Goal: Task Accomplishment & Management: Use online tool/utility

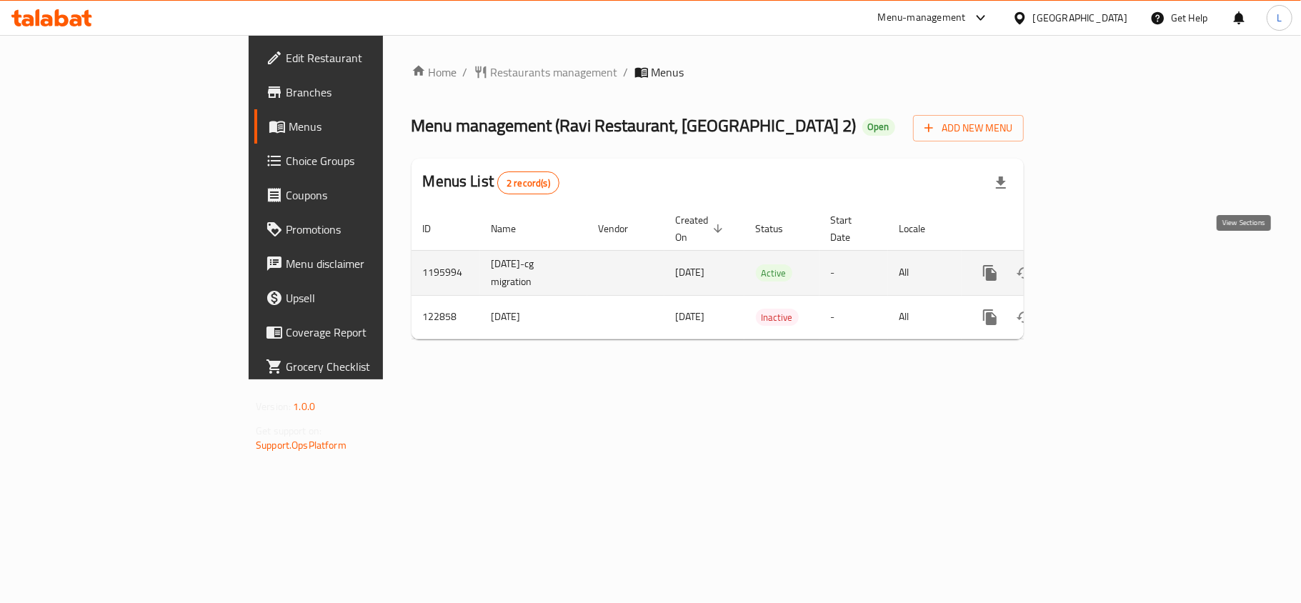
click at [1111, 267] on link "enhanced table" at bounding box center [1093, 273] width 34 height 34
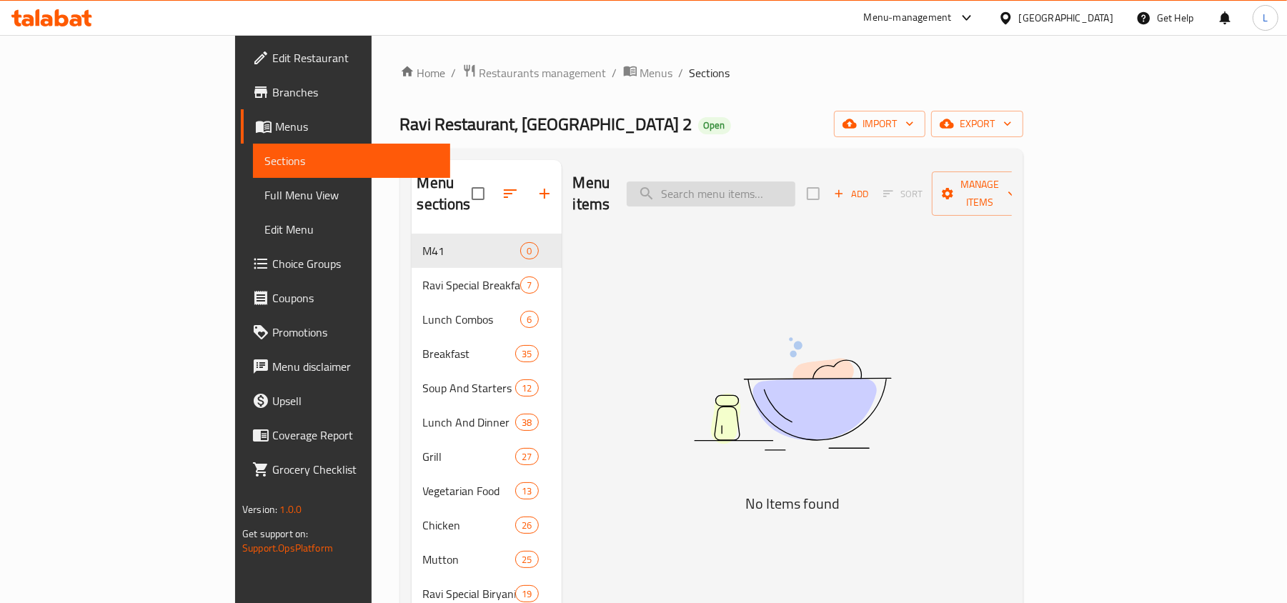
click at [795, 182] on input "search" at bounding box center [711, 194] width 169 height 25
paste input "607961"
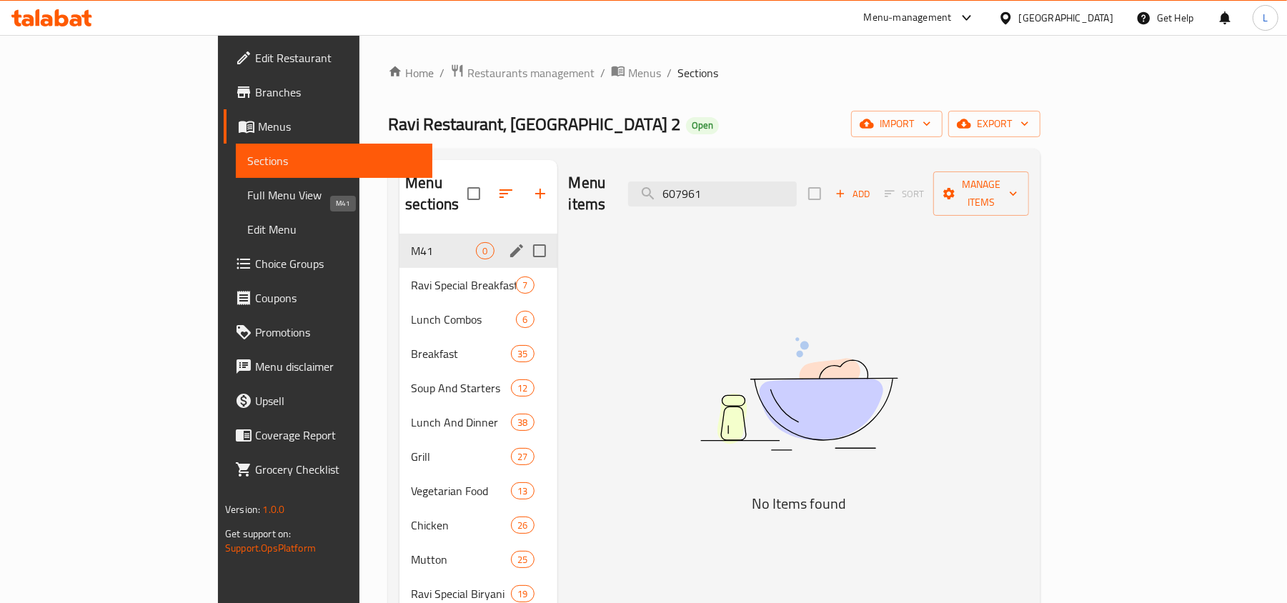
drag, startPoint x: 827, startPoint y: 182, endPoint x: 356, endPoint y: 234, distance: 473.9
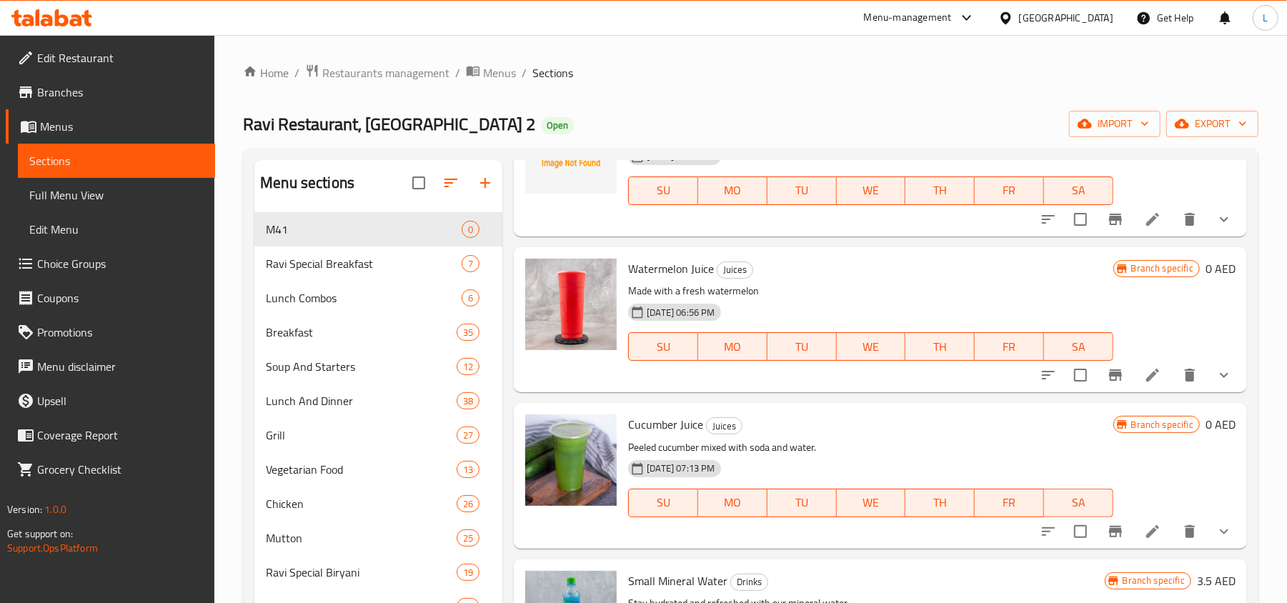
scroll to position [1170, 0]
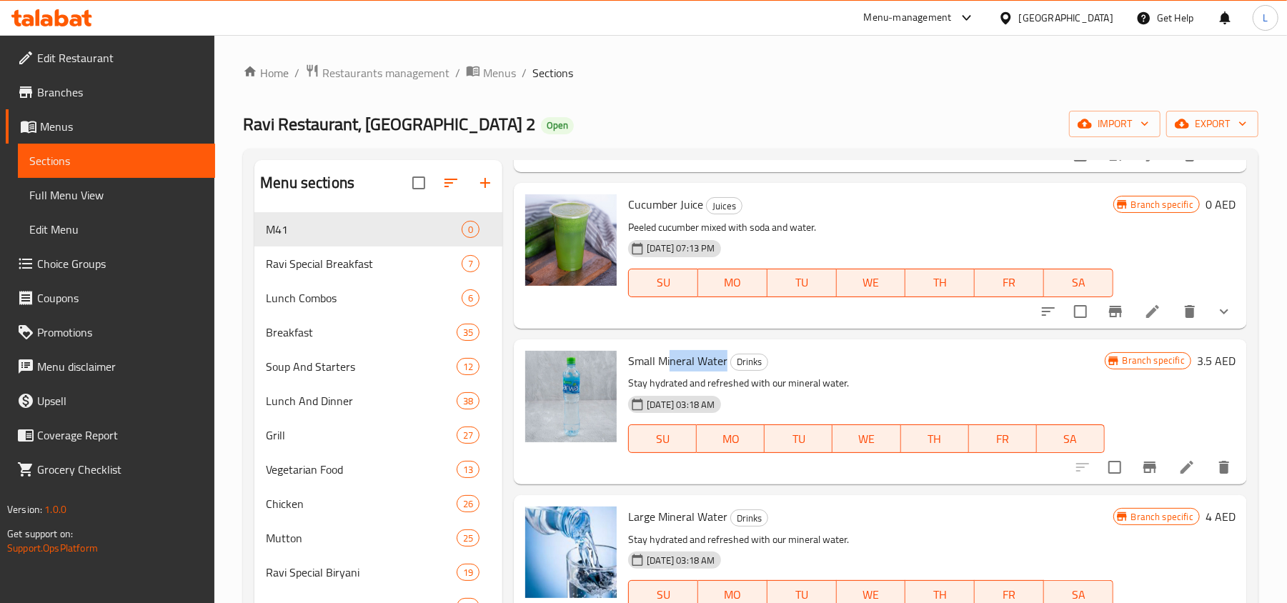
drag, startPoint x: 670, startPoint y: 361, endPoint x: 726, endPoint y: 359, distance: 56.5
click at [726, 359] on h6 "Small Mineral Water Drinks" at bounding box center [866, 361] width 476 height 20
copy span "neral Water"
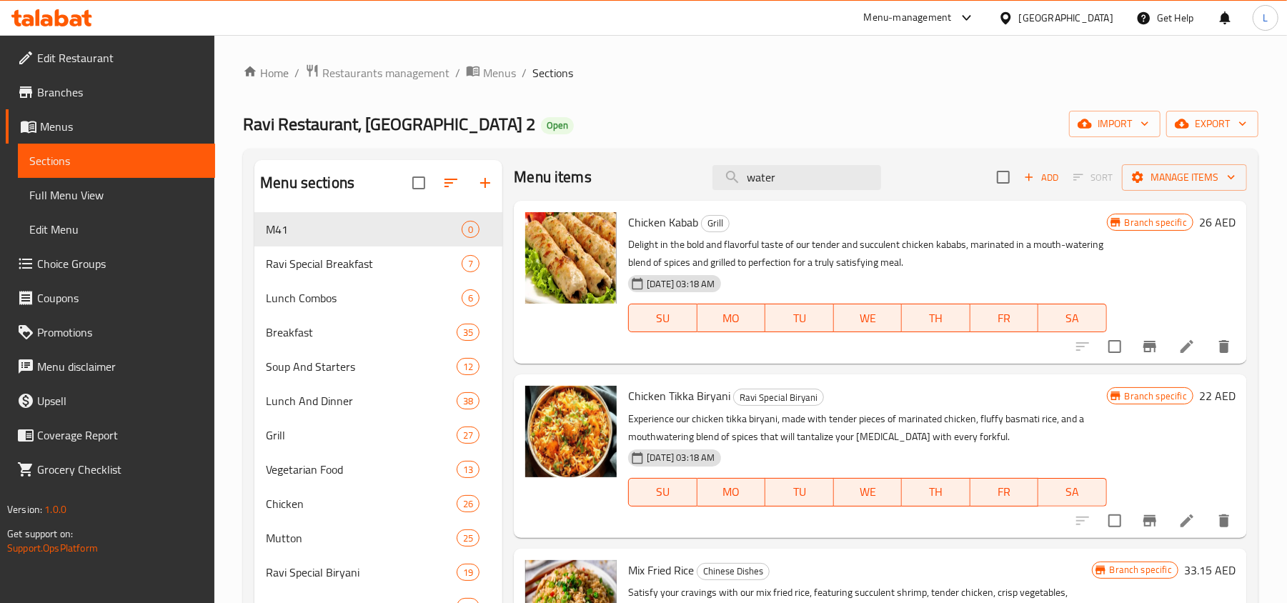
scroll to position [0, 0]
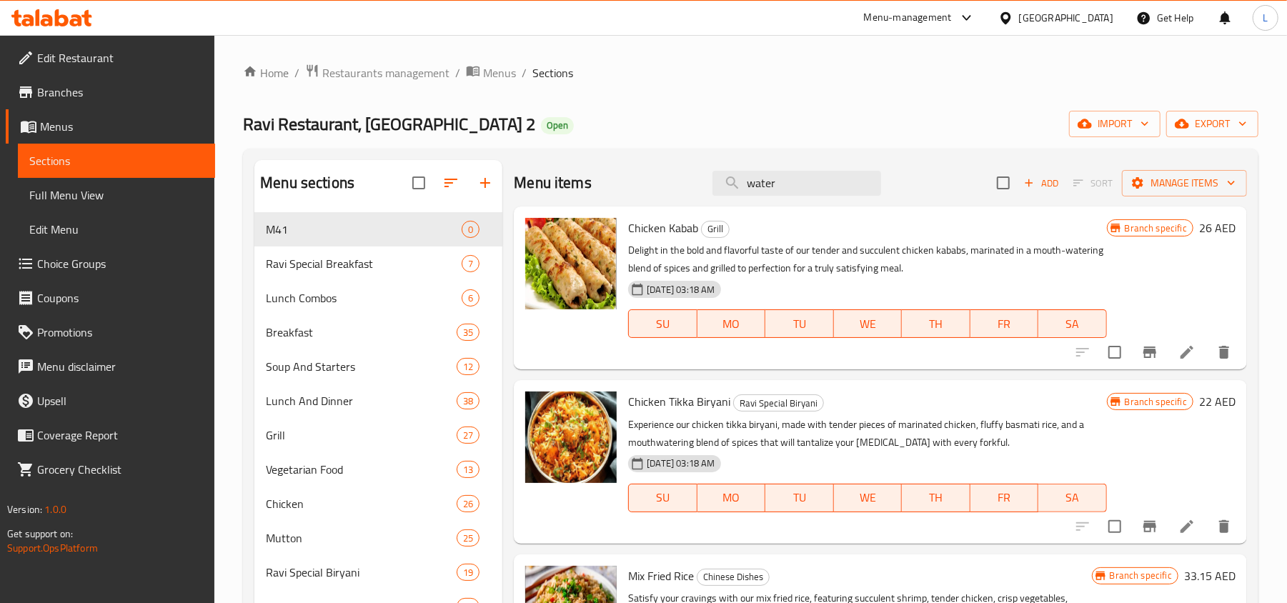
drag, startPoint x: 596, startPoint y: 172, endPoint x: 540, endPoint y: 170, distance: 55.8
click at [540, 170] on div "Menu items water Add Sort Manage items" at bounding box center [880, 183] width 733 height 46
paste input "neral W"
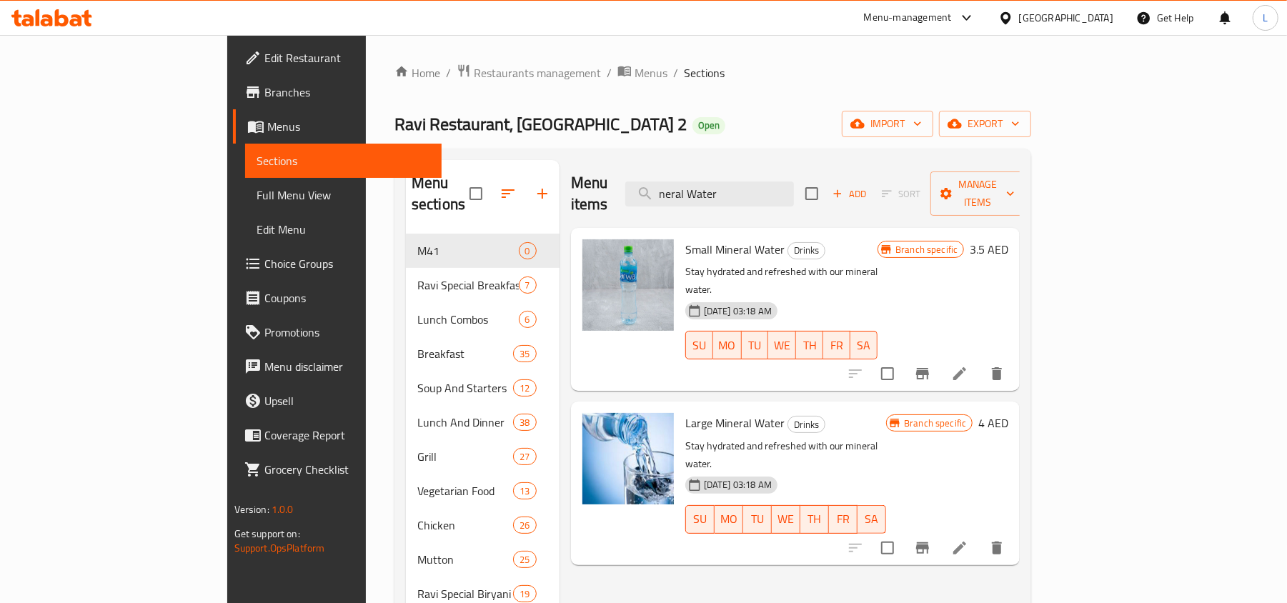
type input "neral Water"
click at [264, 53] on span "Edit Restaurant" at bounding box center [347, 57] width 167 height 17
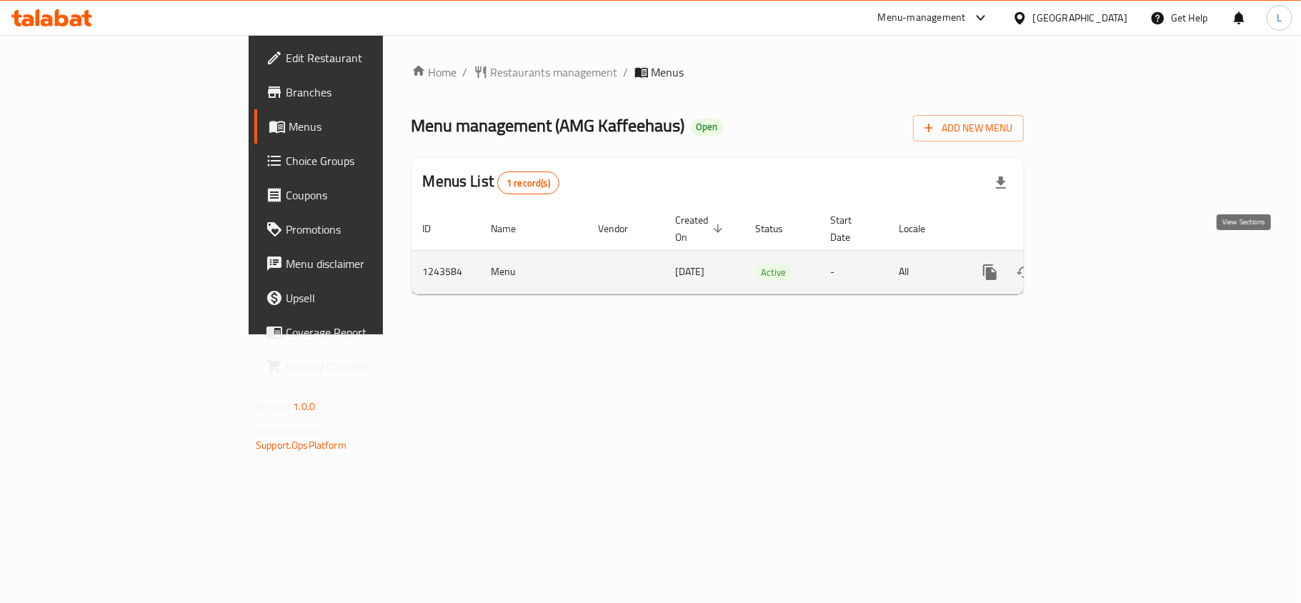
click at [1102, 264] on icon "enhanced table" at bounding box center [1093, 272] width 17 height 17
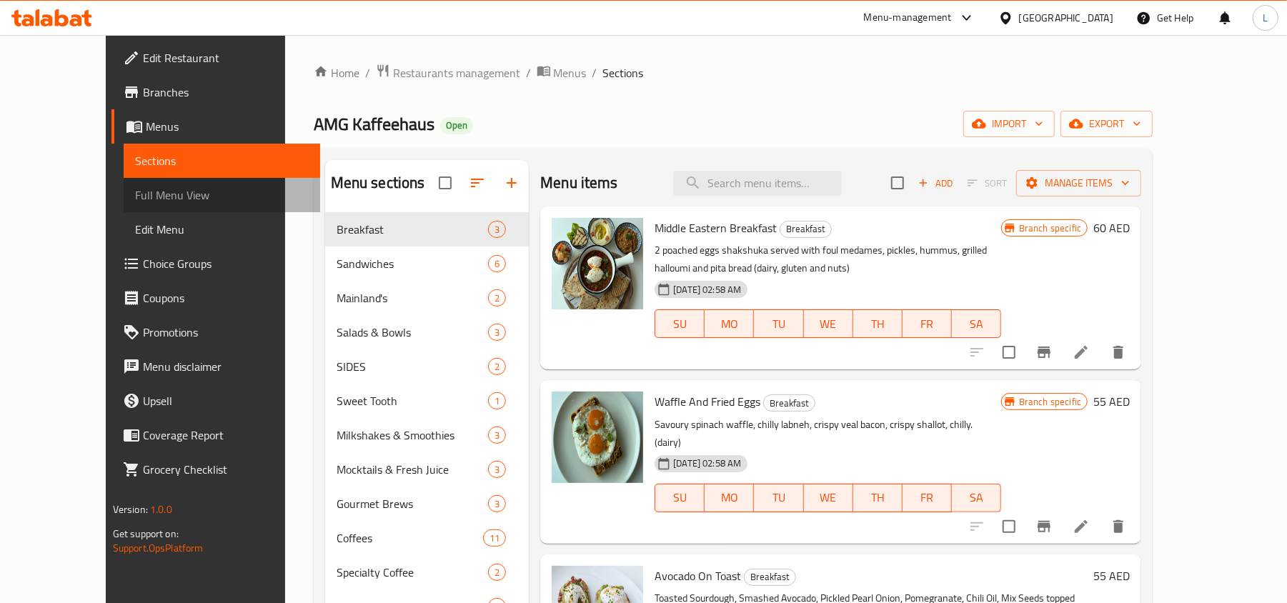
click at [135, 187] on span "Full Menu View" at bounding box center [222, 195] width 174 height 17
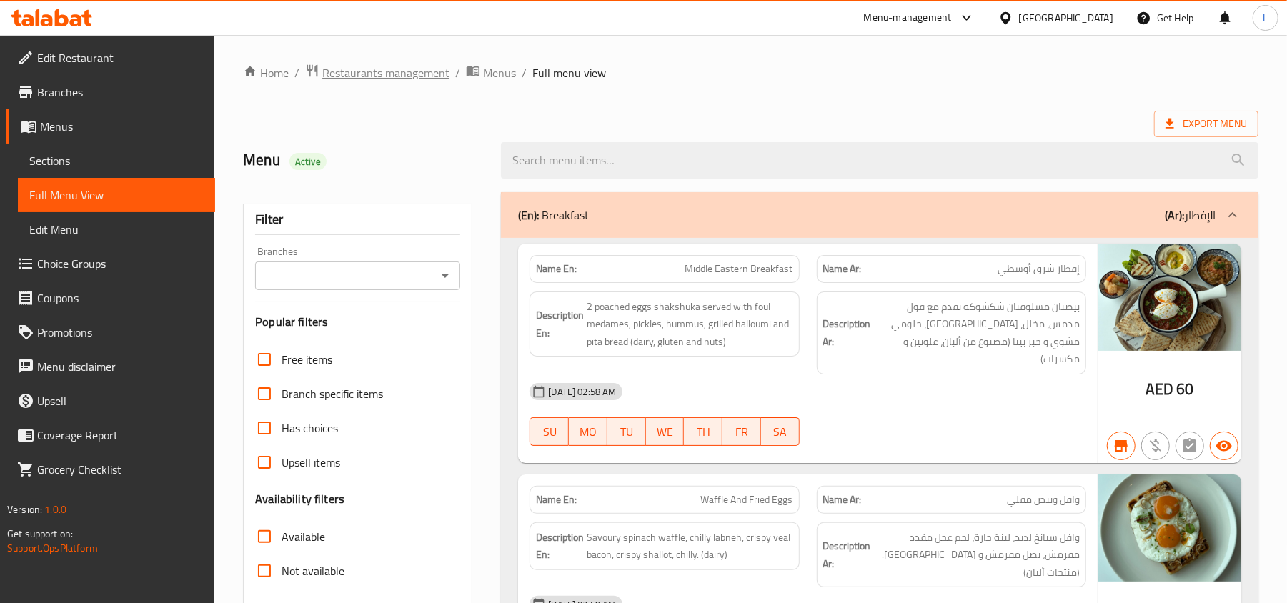
click at [403, 80] on span "Restaurants management" at bounding box center [385, 72] width 127 height 17
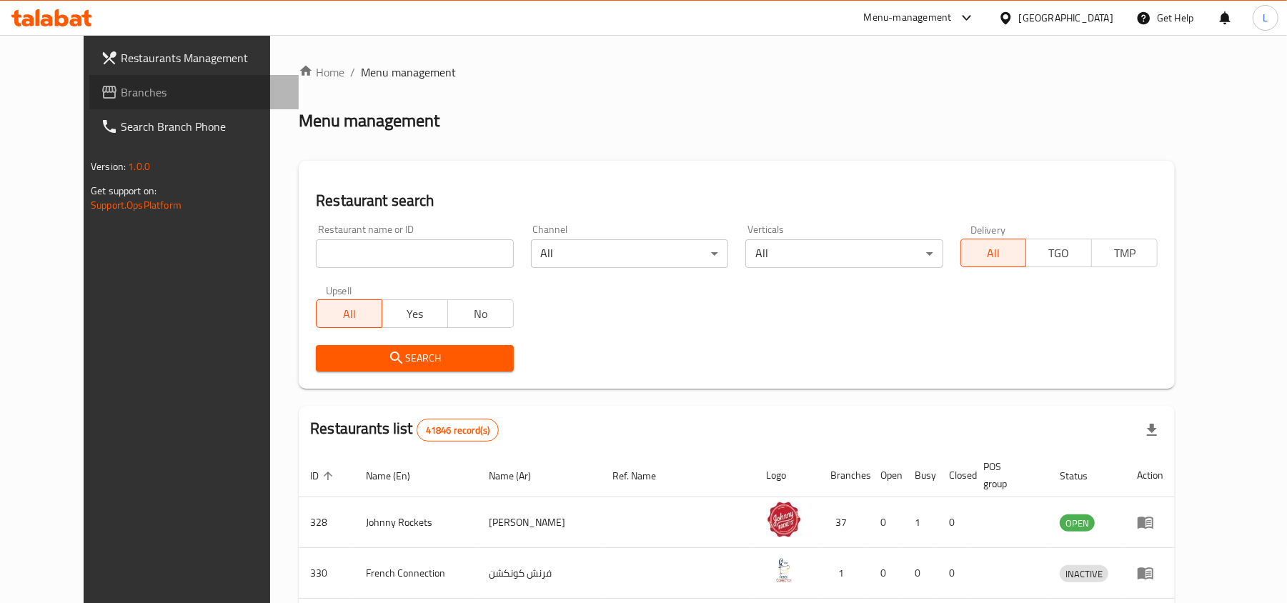
click at [121, 90] on span "Branches" at bounding box center [204, 92] width 167 height 17
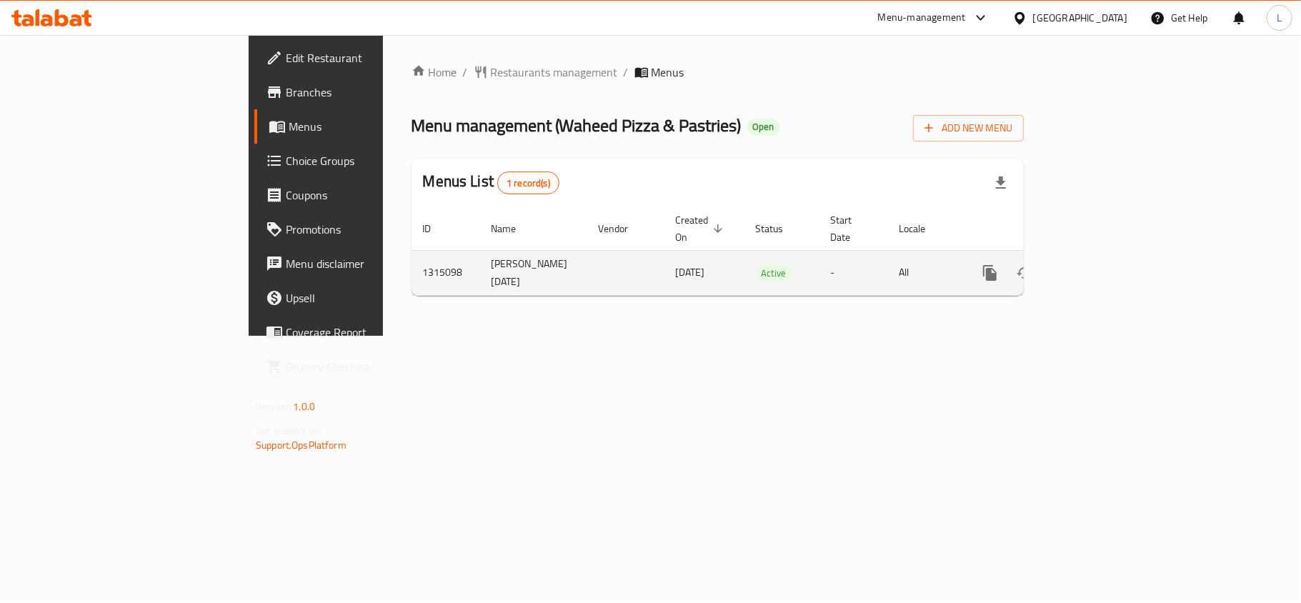
click at [1100, 267] on icon "enhanced table" at bounding box center [1093, 273] width 13 height 13
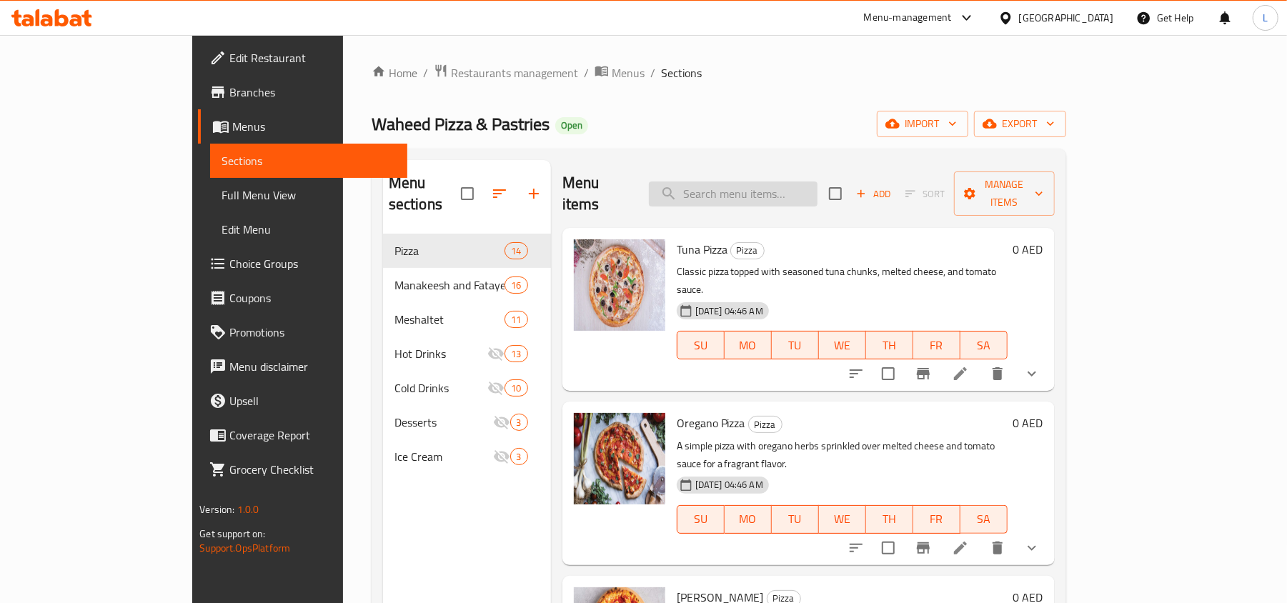
click at [761, 182] on input "search" at bounding box center [733, 194] width 169 height 25
paste input "Kashkawan"
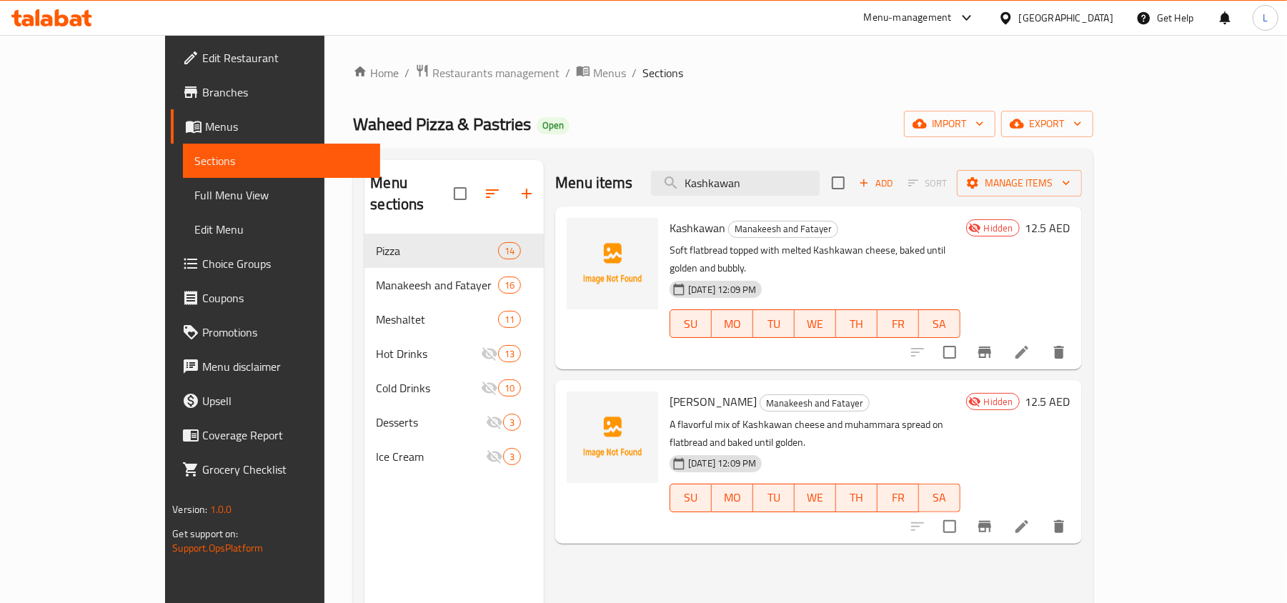
drag, startPoint x: 813, startPoint y: 180, endPoint x: 569, endPoint y: 192, distance: 244.7
click at [569, 192] on div "Menu items Kashkawan Add Sort Manage items" at bounding box center [818, 183] width 526 height 46
paste input "Zaatar"
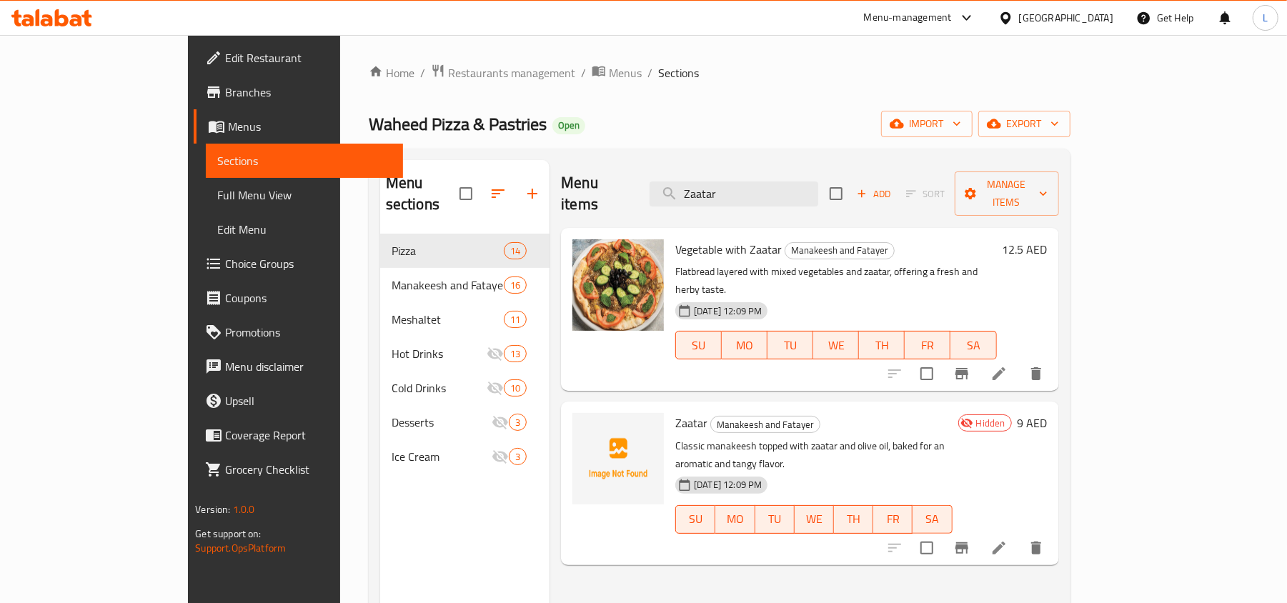
drag, startPoint x: 785, startPoint y: 180, endPoint x: 647, endPoint y: 184, distance: 138.0
click at [658, 178] on div "Menu items Zaatar Add Sort Manage items" at bounding box center [809, 194] width 497 height 68
paste input "Labneh with Vegetable"
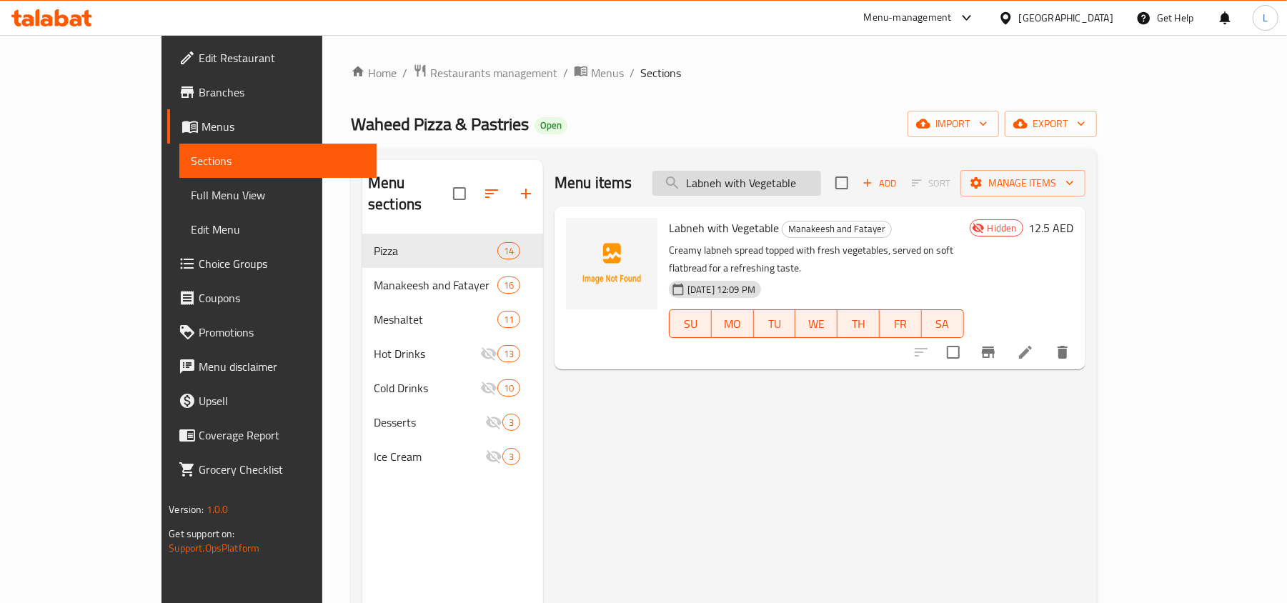
click at [821, 184] on input "Labneh with Vegetable" at bounding box center [737, 183] width 169 height 25
paste input "Muhammara"
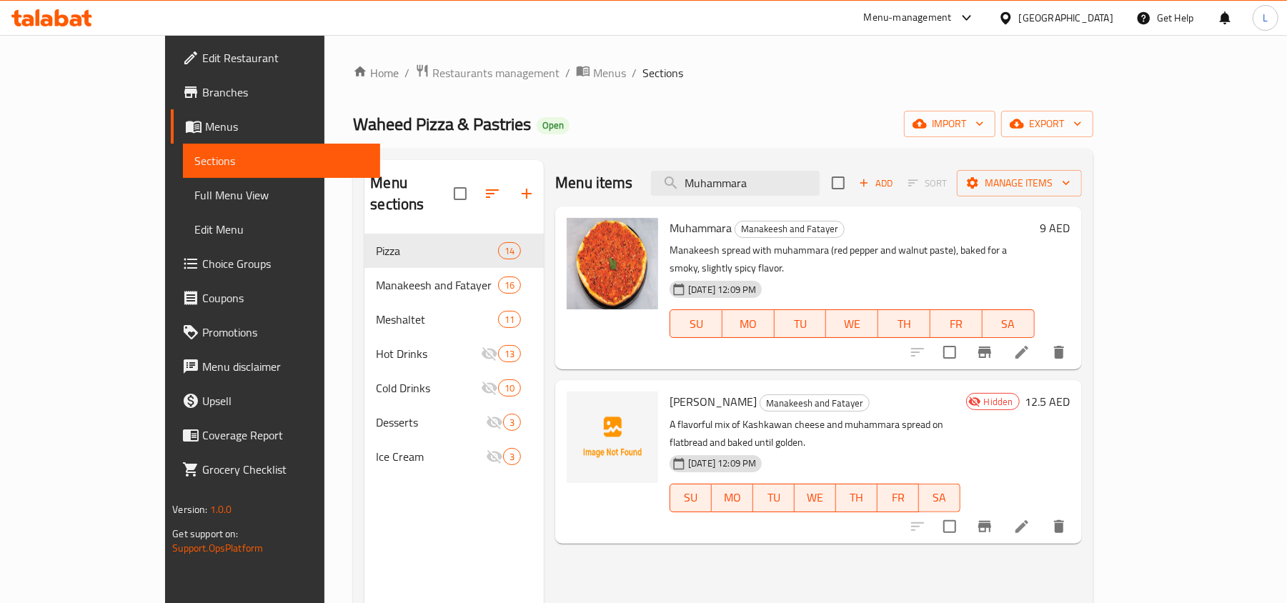
drag, startPoint x: 830, startPoint y: 183, endPoint x: 518, endPoint y: 198, distance: 312.7
click at [555, 198] on div "Menu items Muhammara Add Sort Manage items" at bounding box center [818, 183] width 526 height 46
paste input "Cheese Mortadell"
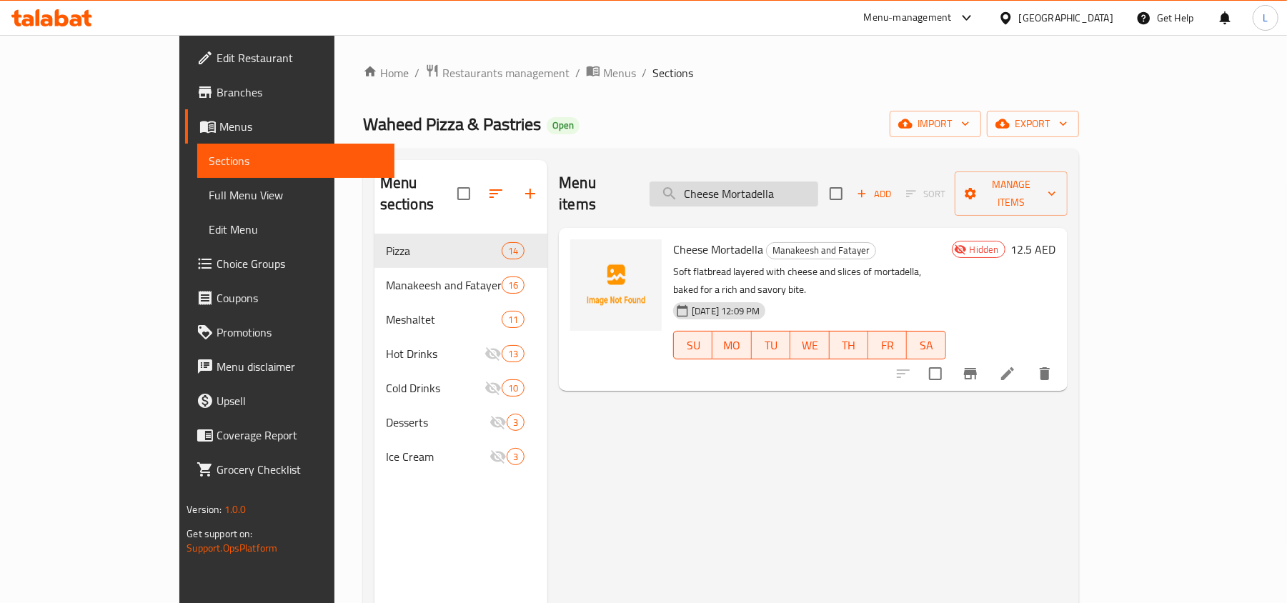
click at [798, 187] on input "Cheese Mortadella" at bounding box center [734, 194] width 169 height 25
click at [818, 187] on input "Cheese Mortadella" at bounding box center [734, 194] width 169 height 25
drag, startPoint x: 846, startPoint y: 187, endPoint x: 497, endPoint y: 207, distance: 349.3
click at [499, 207] on div "Menu sections Pizza 14 Manakeesh and Fatayer 16 Meshaltet 11 Hot Drinks 13 Cold…" at bounding box center [721, 461] width 693 height 603
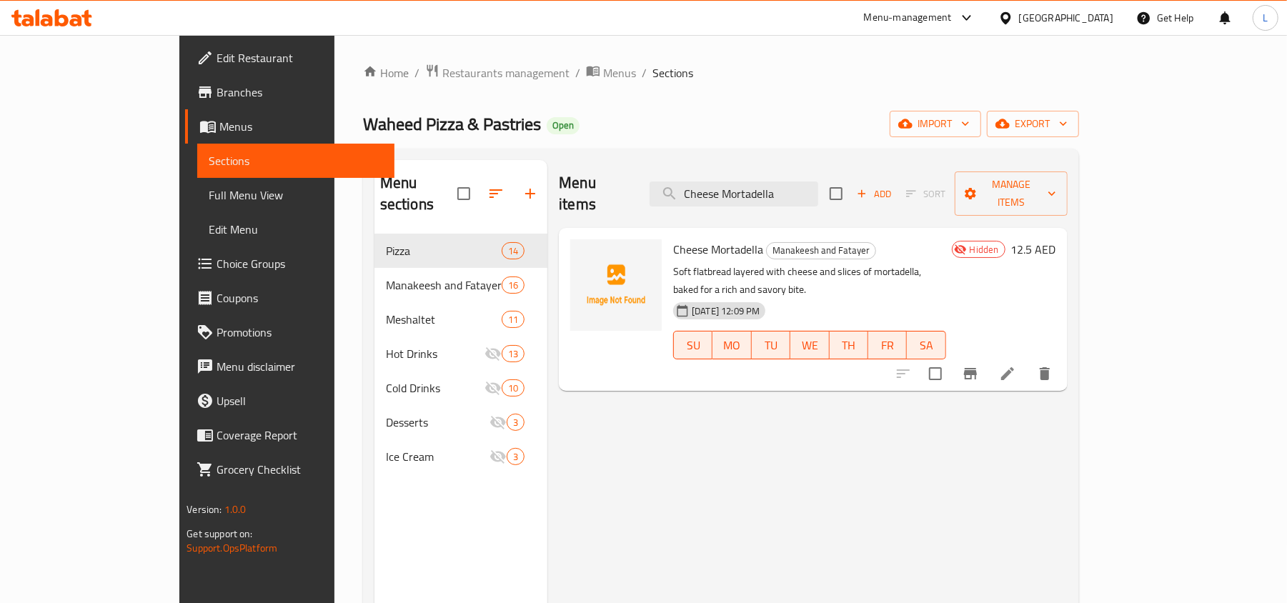
paste input "Beef with Cheese"
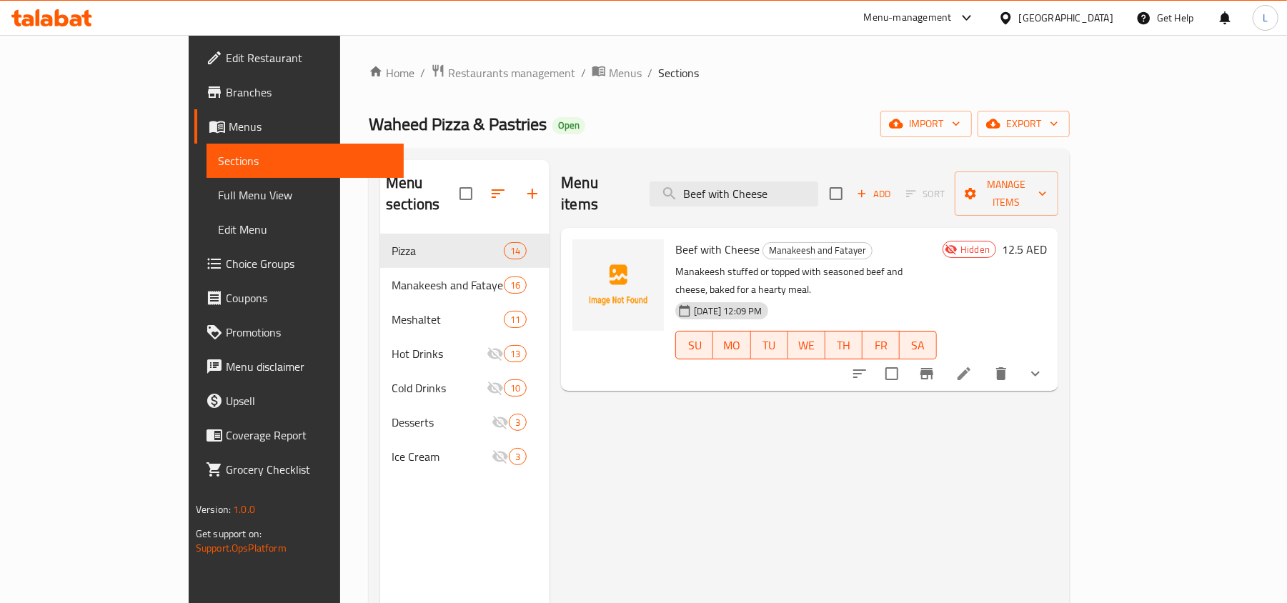
drag, startPoint x: 853, startPoint y: 187, endPoint x: 515, endPoint y: 166, distance: 338.7
click at [561, 166] on div "Menu items Beef with Cheese Add Sort Manage items" at bounding box center [809, 194] width 497 height 68
paste input "Habash Cheese Mudakhan"
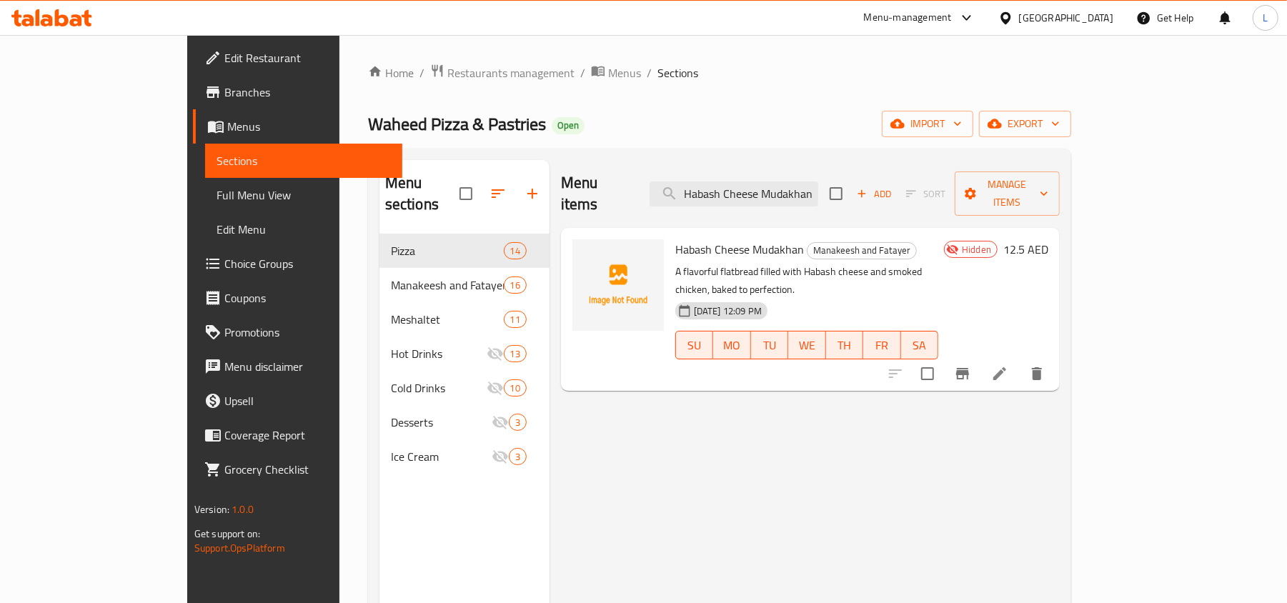
drag, startPoint x: 787, startPoint y: 189, endPoint x: 586, endPoint y: 182, distance: 201.0
click at [586, 182] on div "Menu items Habash Cheese Mudakhan Add Sort Manage items" at bounding box center [810, 194] width 499 height 68
click at [818, 183] on input "Habash Cheese Mudakhan" at bounding box center [734, 194] width 169 height 25
click at [815, 187] on input "Habash Cheese Mudakhan" at bounding box center [734, 194] width 169 height 25
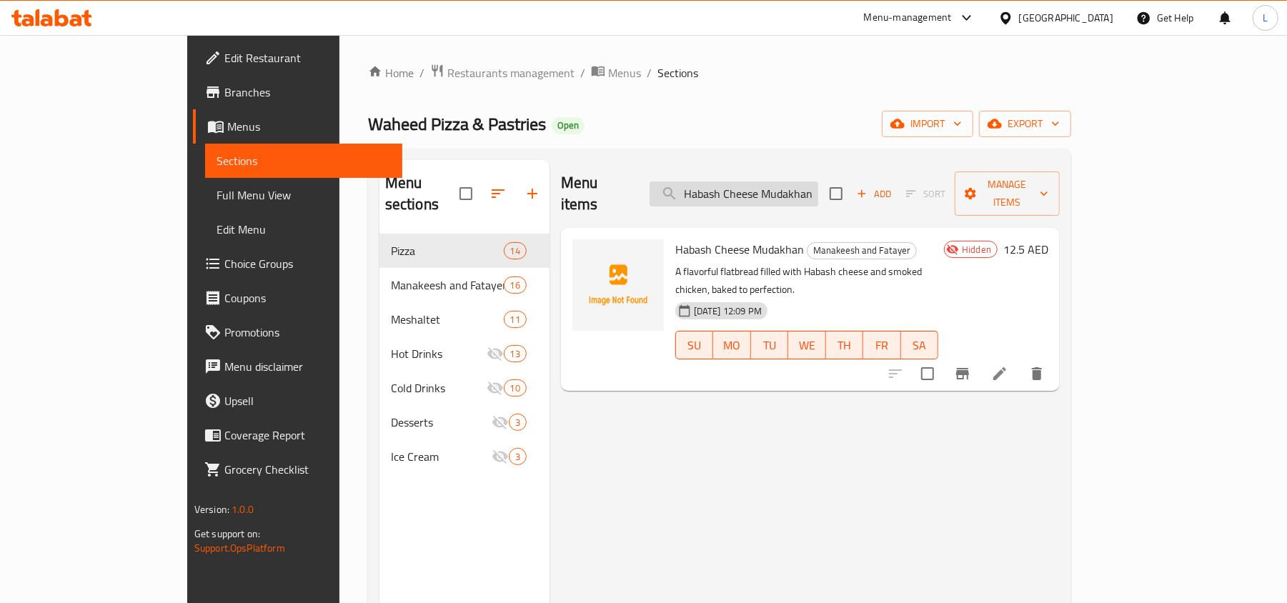
click at [815, 187] on input "Habash Cheese Mudakhan" at bounding box center [734, 194] width 169 height 25
paste input "Sausage with Cheese"
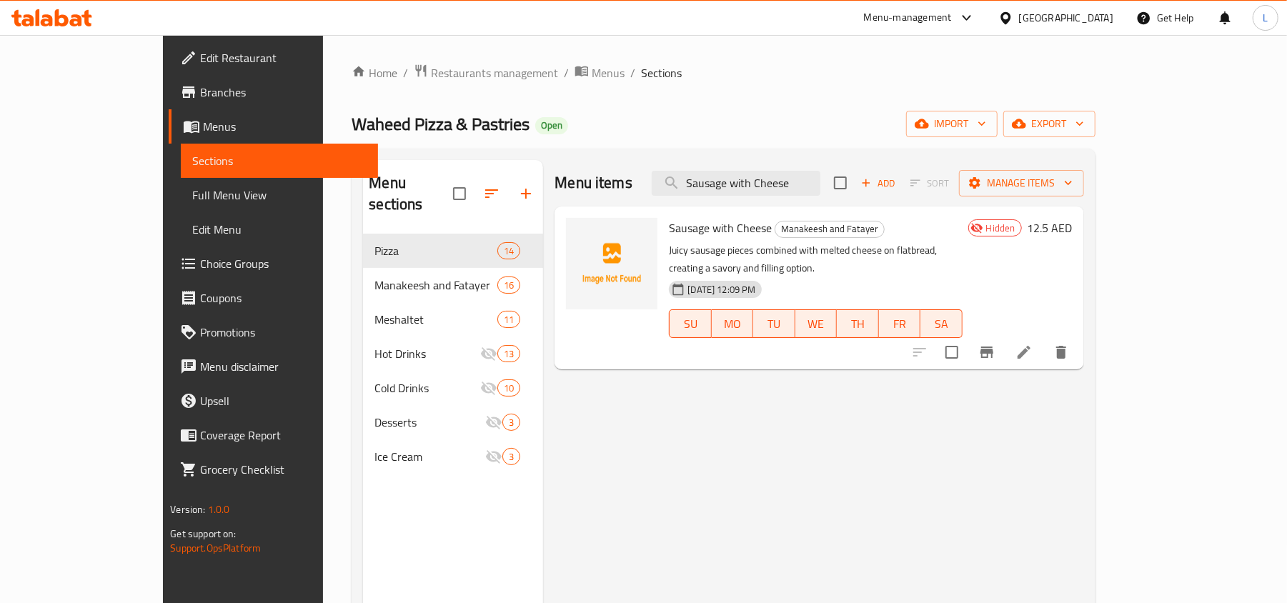
drag, startPoint x: 847, startPoint y: 187, endPoint x: 515, endPoint y: 161, distance: 332.6
click at [555, 164] on div "Menu items Sausage with Cheese Add Sort Manage items" at bounding box center [819, 183] width 529 height 46
paste input "Kiri"
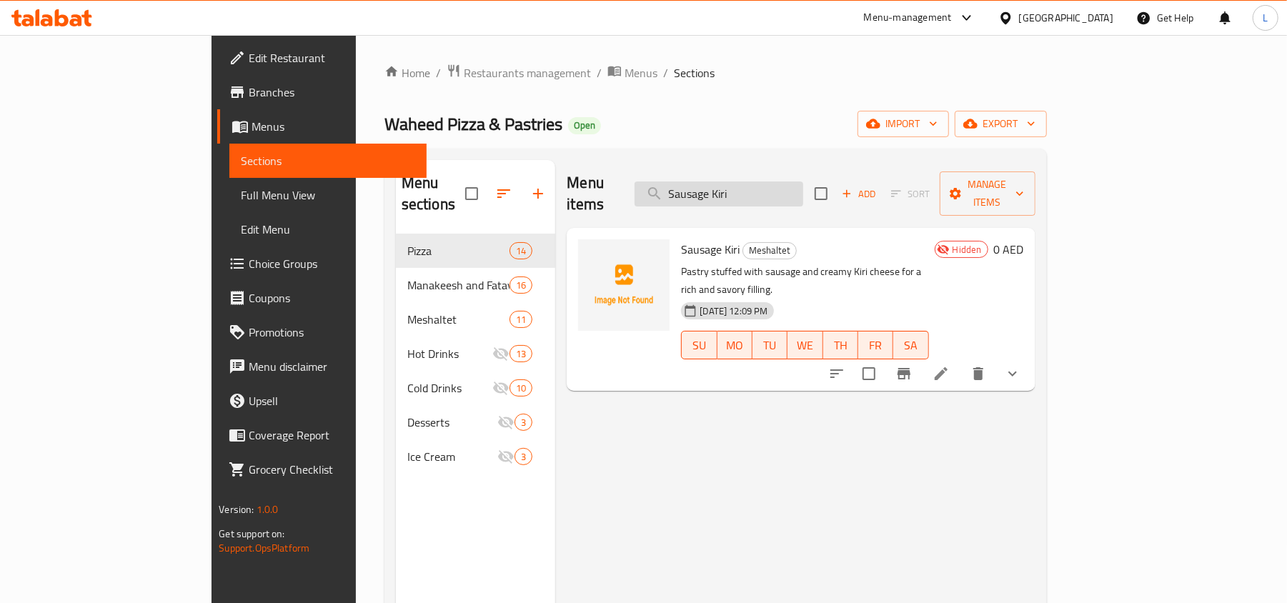
drag, startPoint x: 789, startPoint y: 182, endPoint x: 872, endPoint y: 196, distance: 84.1
click at [803, 196] on input "Sausage Kiri" at bounding box center [719, 194] width 169 height 25
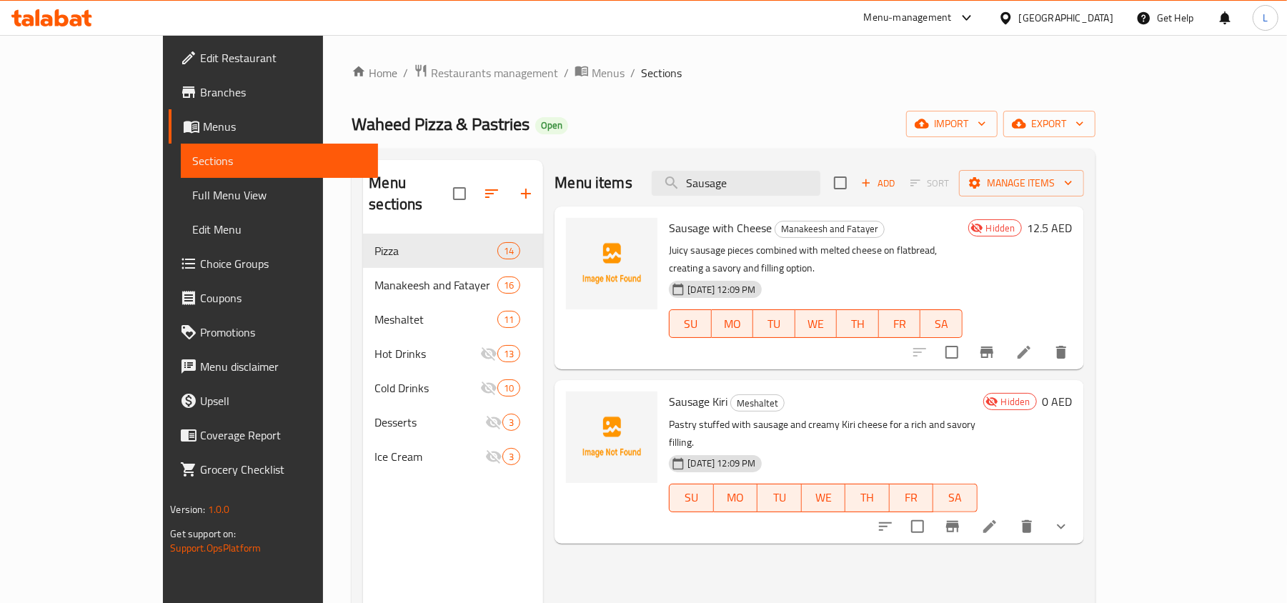
click at [387, 213] on div "Menu sections Pizza 14 Manakeesh and Fatayer 16 Meshaltet 11 Hot Drinks 13 Cold…" at bounding box center [723, 461] width 720 height 603
paste input "Teapot with Herb Sugar"
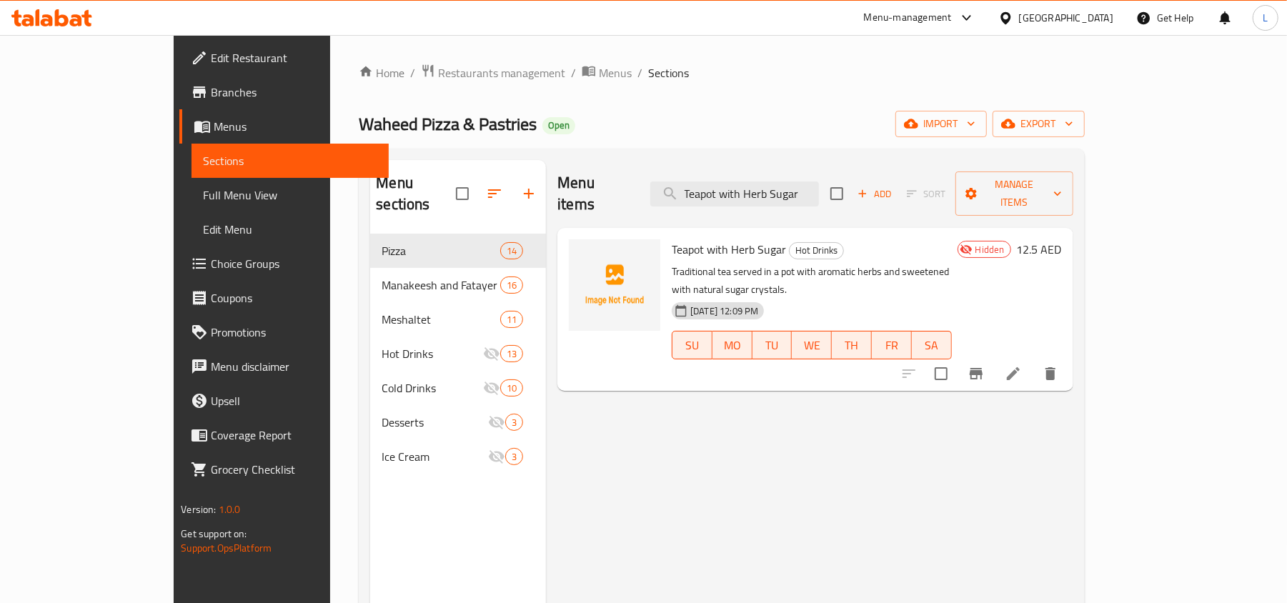
drag, startPoint x: 780, startPoint y: 187, endPoint x: 1006, endPoint y: 201, distance: 226.3
click at [1006, 201] on div "Menu items Teapot with Herb Sugar Add Sort Manage items" at bounding box center [814, 194] width 515 height 68
drag, startPoint x: 823, startPoint y: 173, endPoint x: 644, endPoint y: 184, distance: 179.7
click at [644, 184] on div "Menu items Teapot Add Sort Manage items" at bounding box center [814, 194] width 515 height 68
paste input "Normal Irani Tea"
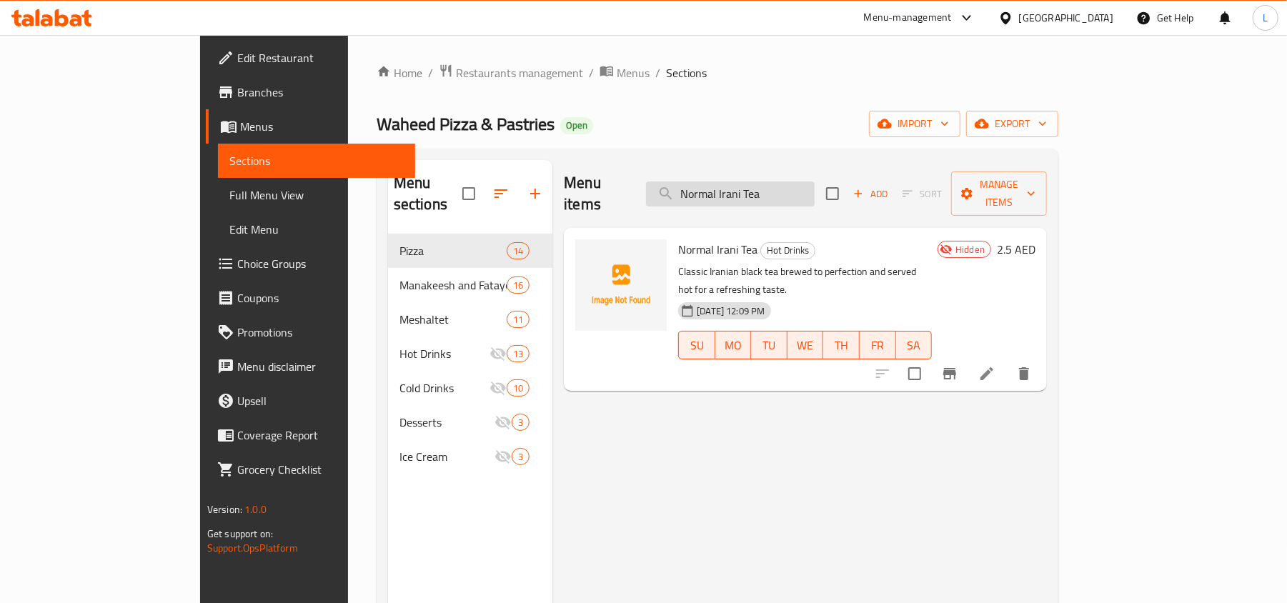
click at [793, 187] on input "Normal Irani Tea" at bounding box center [730, 194] width 169 height 25
click at [813, 182] on input "Normal Irani Tea" at bounding box center [730, 194] width 169 height 25
click at [815, 182] on input "Normal Irani Tea" at bounding box center [730, 194] width 169 height 25
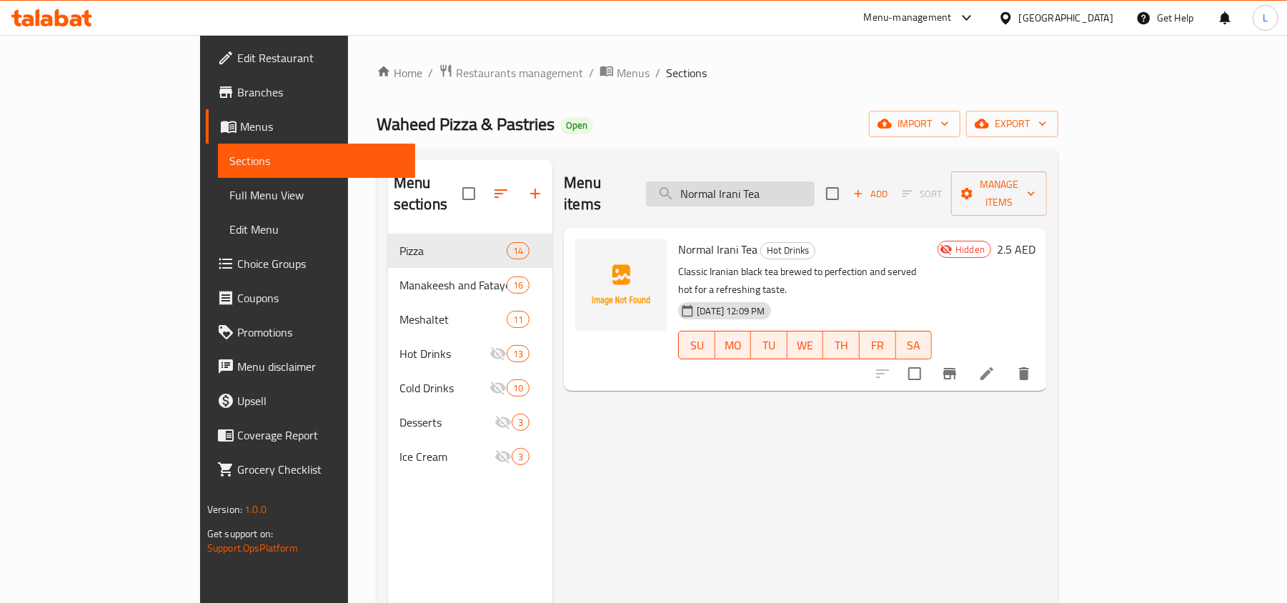
click at [815, 182] on input "Normal Irani Tea" at bounding box center [730, 194] width 169 height 25
paste input "Irani Tea with Saffron and Candy Floss"
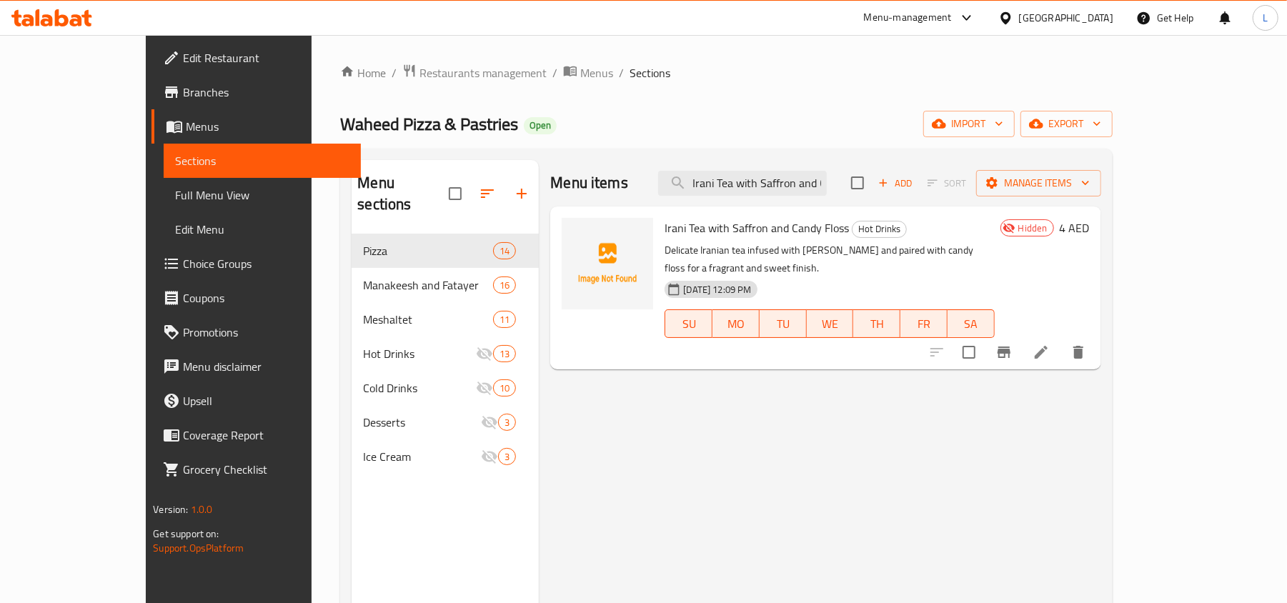
drag, startPoint x: 850, startPoint y: 178, endPoint x: 679, endPoint y: 200, distance: 173.0
click at [679, 200] on div "Menu items Irani Tea with Saffron and Candy Floss Add Sort Manage items" at bounding box center [825, 183] width 550 height 46
click at [795, 193] on input "Irani Tea with Saffron and Candy Floss" at bounding box center [742, 183] width 169 height 25
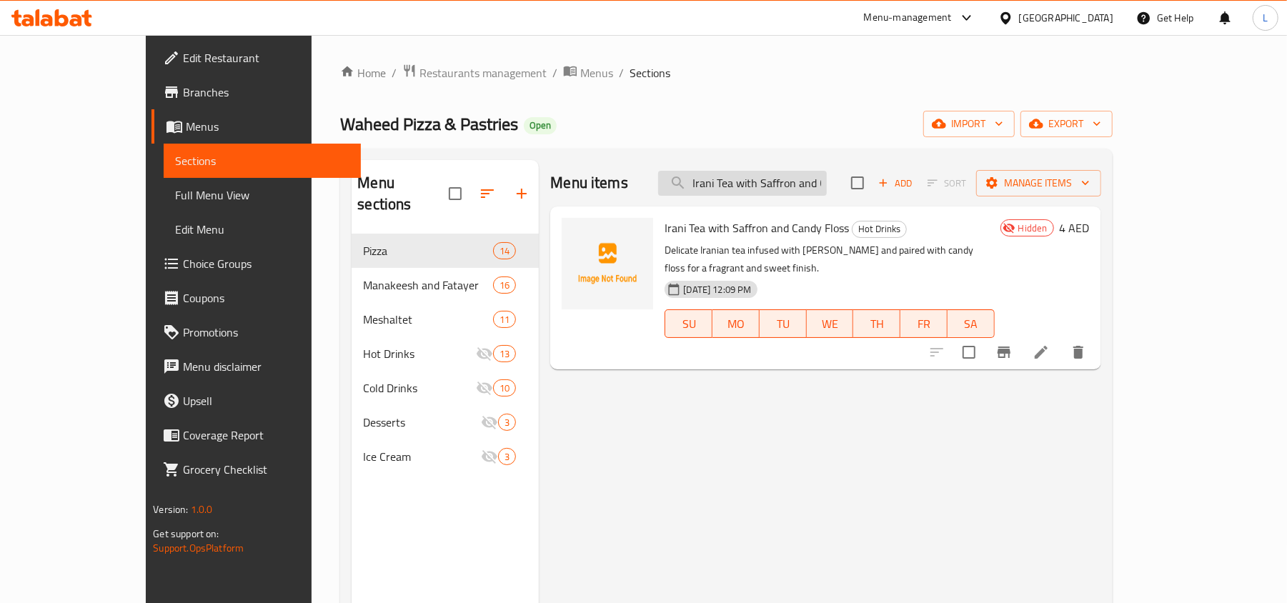
paste input "Chamomile"
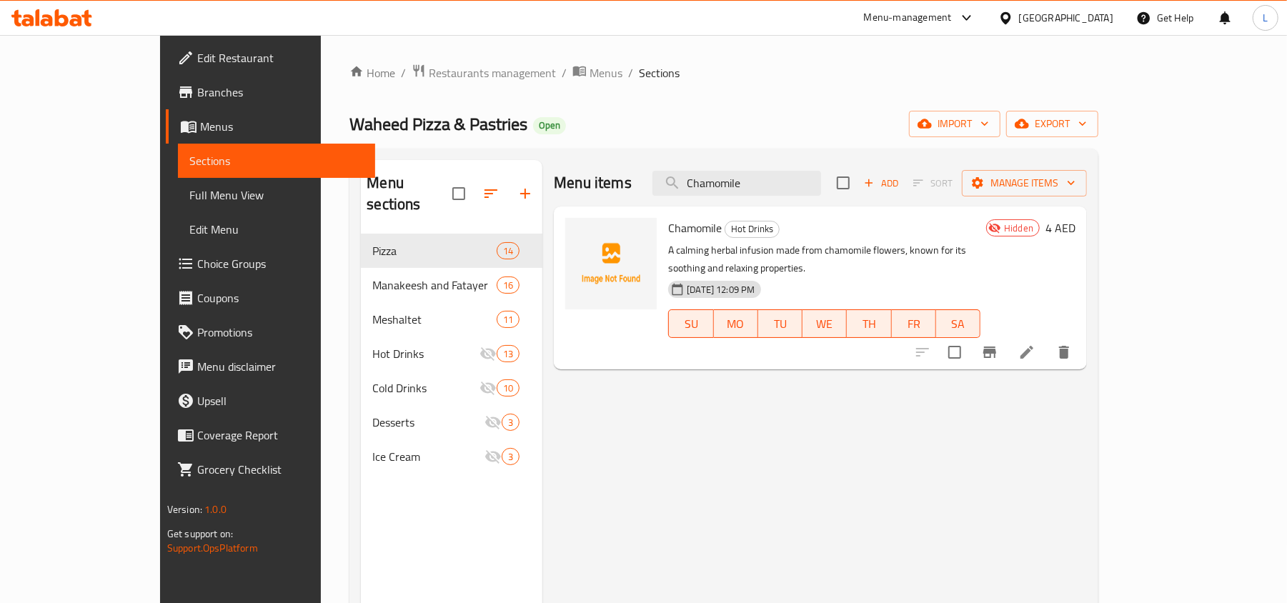
drag, startPoint x: 812, startPoint y: 187, endPoint x: 678, endPoint y: 184, distance: 134.4
click at [678, 184] on div "Menu items Chamomile Add Sort Manage items" at bounding box center [820, 183] width 533 height 46
paste input "umin"
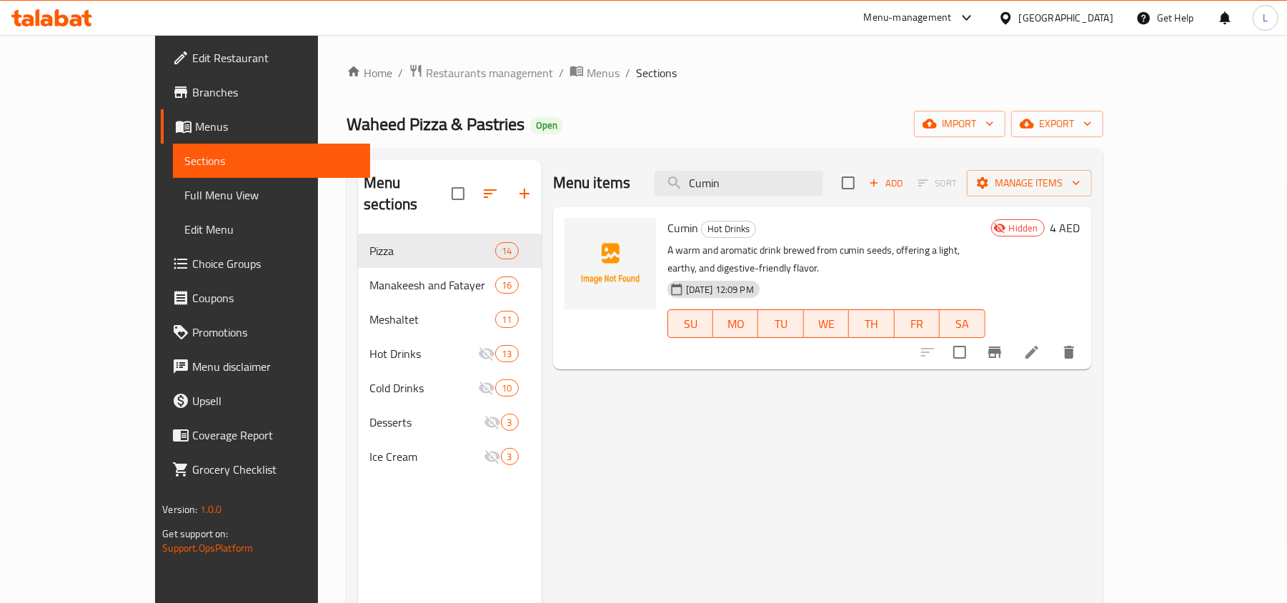
drag, startPoint x: 793, startPoint y: 184, endPoint x: 599, endPoint y: 189, distance: 193.7
click at [600, 189] on div "Menu items Cumin Add Sort Manage items" at bounding box center [822, 183] width 539 height 46
paste input "Turkish Coffee"
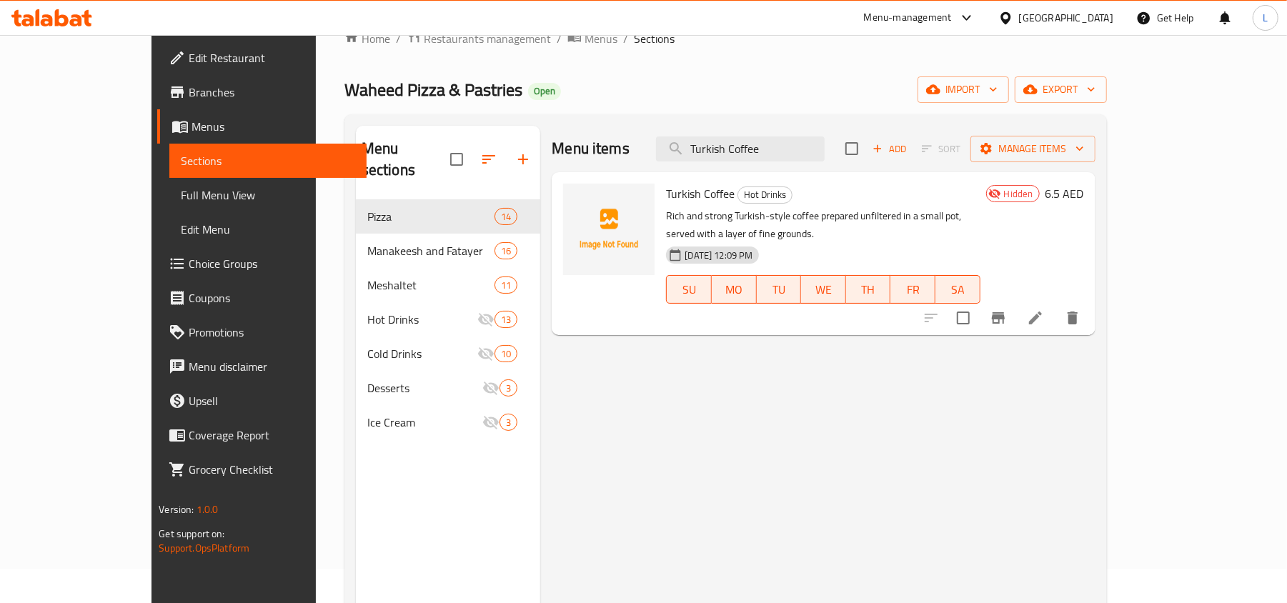
scroll to position [95, 0]
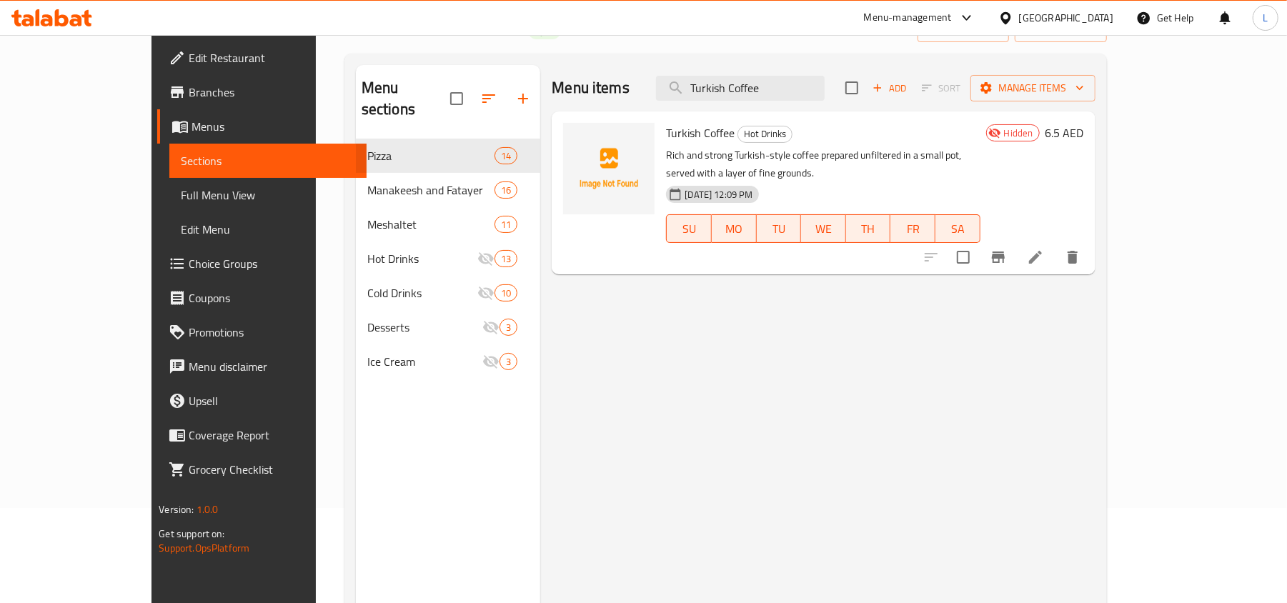
click at [483, 138] on div "Menu sections Pizza 14 Manakeesh and Fatayer 16 Meshaltet 11 Hot Drinks 13 Cold…" at bounding box center [726, 366] width 740 height 603
paste input "Nescaf"
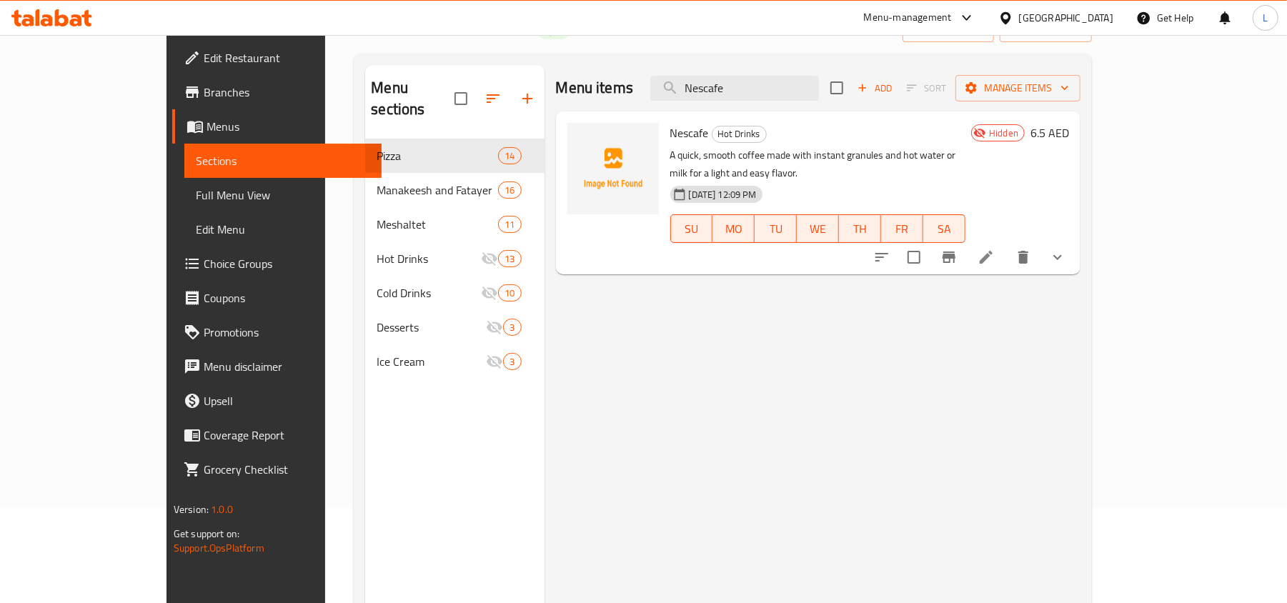
drag, startPoint x: 605, startPoint y: 69, endPoint x: 647, endPoint y: 153, distance: 93.7
click at [556, 86] on div "Menu items Nescafe Add Sort Manage items" at bounding box center [818, 88] width 525 height 46
paste input "Hot Chocolat"
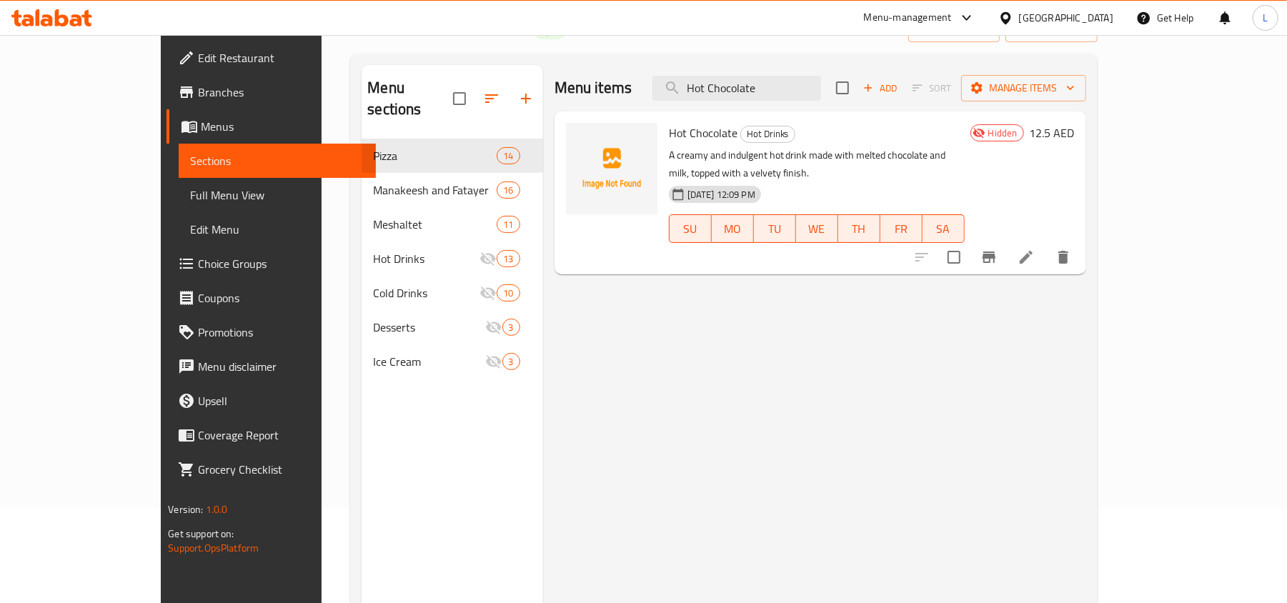
drag, startPoint x: 833, startPoint y: 93, endPoint x: 456, endPoint y: 78, distance: 376.9
click at [456, 78] on div "Menu sections Pizza 14 Manakeesh and Fatayer 16 Meshaltet 11 Hot Drinks 13 Cold…" at bounding box center [724, 366] width 724 height 603
paste input "Espresso"
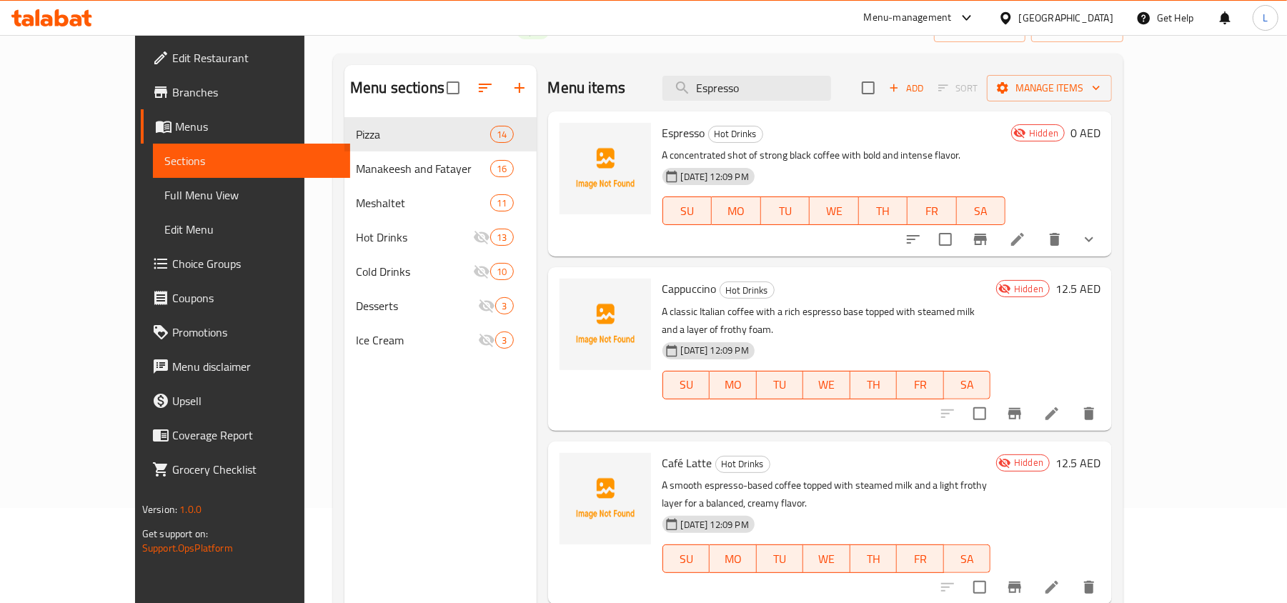
drag, startPoint x: 798, startPoint y: 95, endPoint x: 472, endPoint y: 89, distance: 326.0
click at [478, 89] on div "Menu sections Pizza 14 Manakeesh and Fatayer 16 Meshaltet 11 Hot Drinks 13 Cold…" at bounding box center [728, 366] width 768 height 603
paste input "Cappuccin"
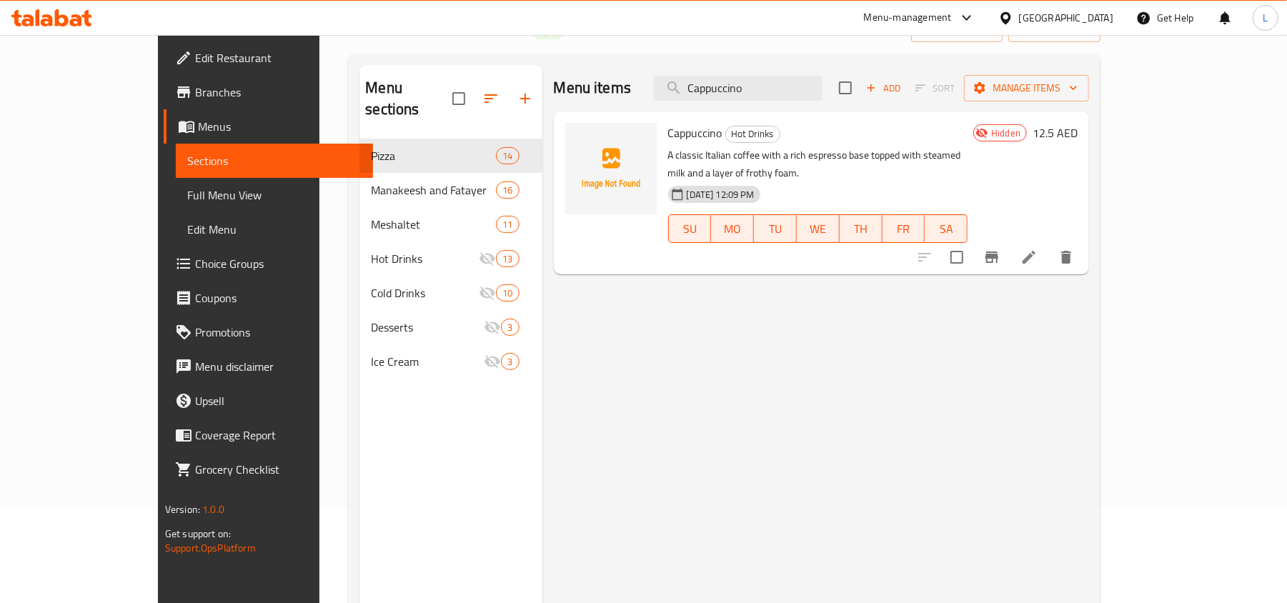
drag, startPoint x: 815, startPoint y: 89, endPoint x: 583, endPoint y: 87, distance: 232.3
click at [584, 87] on div "Menu items Cappuccino Add Sort Manage items" at bounding box center [822, 88] width 536 height 46
paste input "offee with Milk"
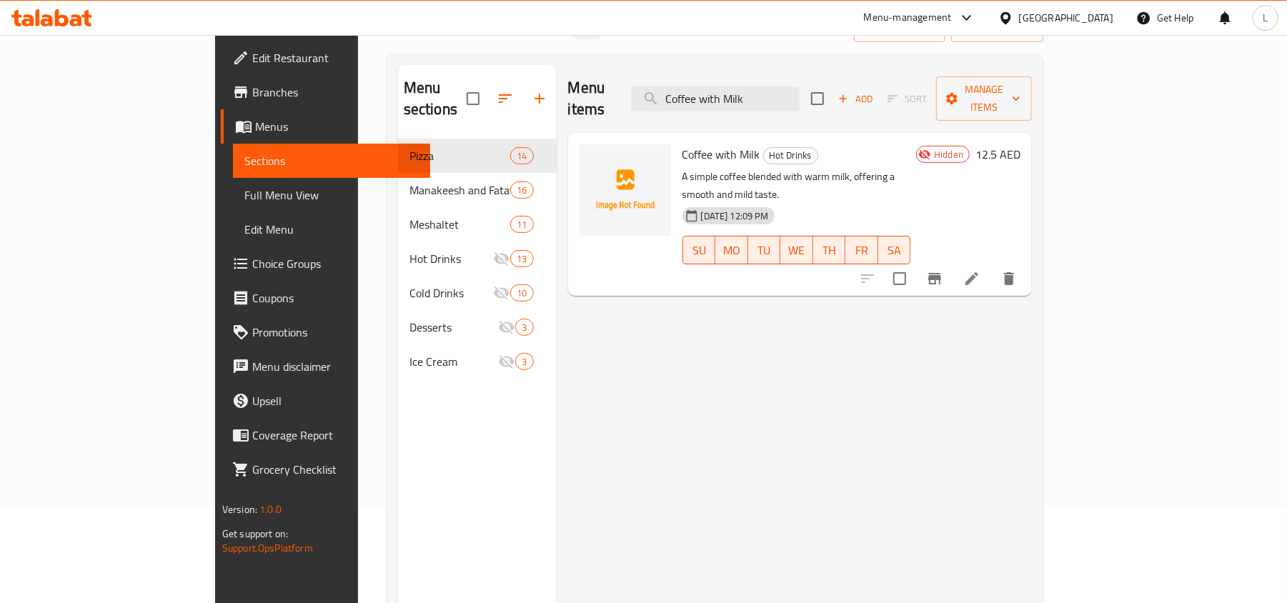
drag, startPoint x: 619, startPoint y: 75, endPoint x: 395, endPoint y: 0, distance: 236.0
click at [568, 77] on div "Menu items Coffee with Milk Add Sort Manage items" at bounding box center [800, 99] width 465 height 68
paste input "Black Coffee"
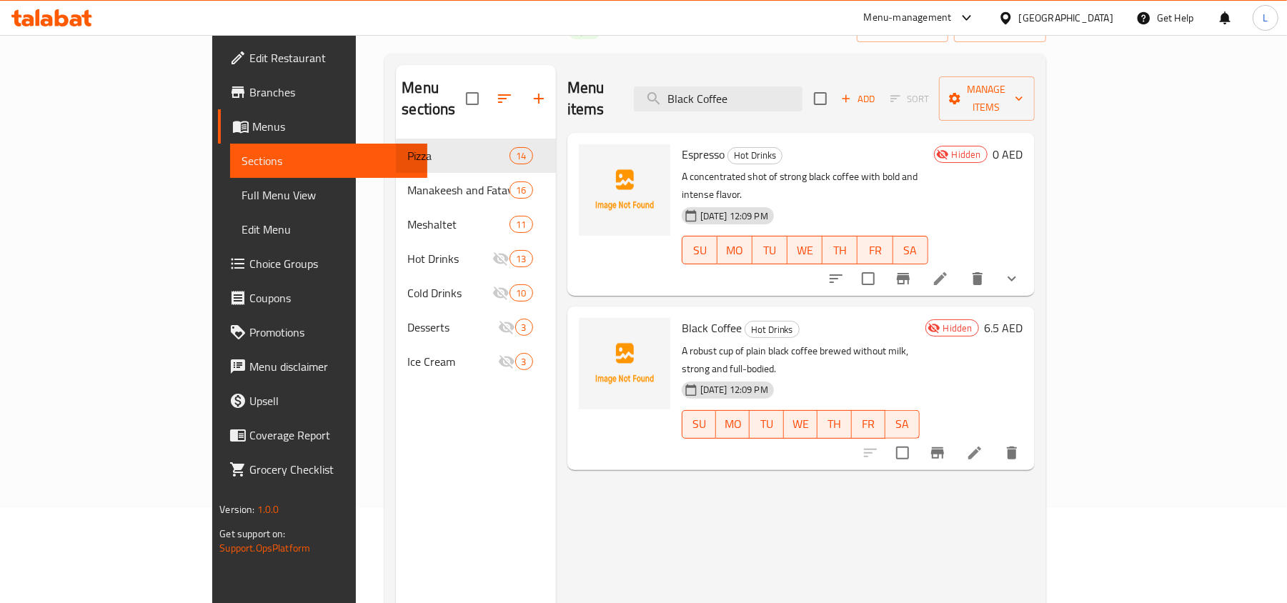
drag, startPoint x: 835, startPoint y: 81, endPoint x: 475, endPoint y: 100, distance: 361.4
click at [475, 100] on div "Menu sections Pizza 14 Manakeesh and Fatayer 16 Meshaltet 11 Hot Drinks 13 Cold…" at bounding box center [715, 366] width 638 height 603
paste input "Café Latt"
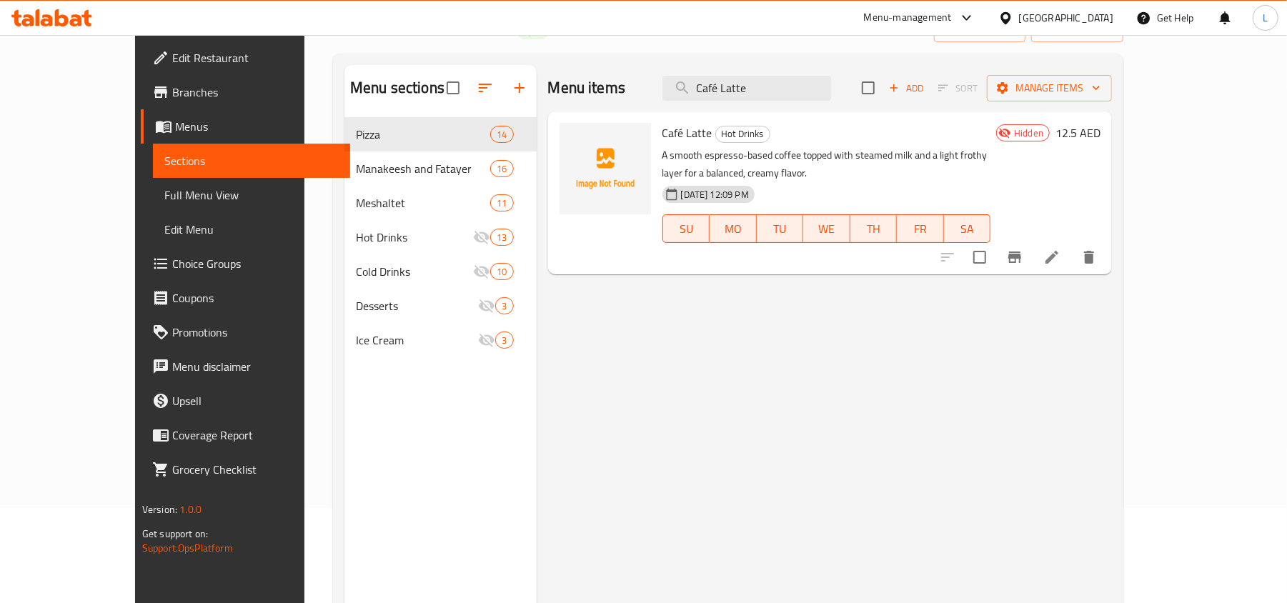
drag, startPoint x: 818, startPoint y: 89, endPoint x: 601, endPoint y: 86, distance: 216.6
click at [604, 86] on div "Menu items Café Latte Add Sort Manage items" at bounding box center [830, 88] width 565 height 46
paste input "Juices"
drag, startPoint x: 781, startPoint y: 91, endPoint x: 473, endPoint y: 89, distance: 308.0
click at [536, 89] on div "Menu items Juices Add Sort Manage items Juices Cold Drinks Freshly squeezed sea…" at bounding box center [824, 366] width 577 height 603
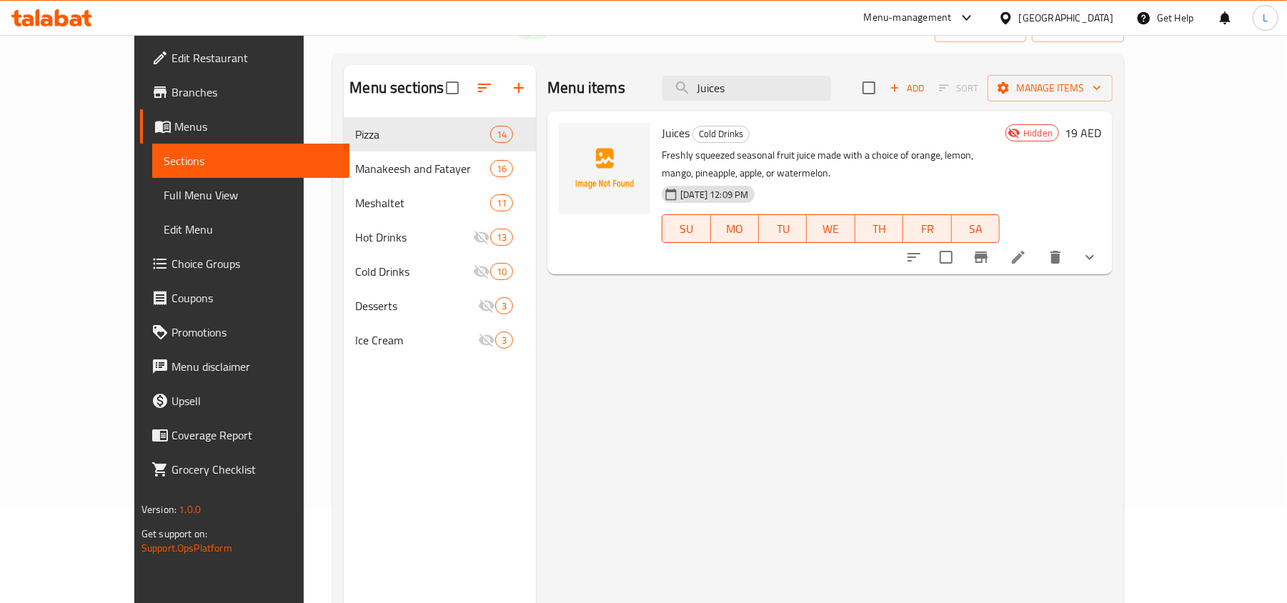
paste input "Kiwi Juice"
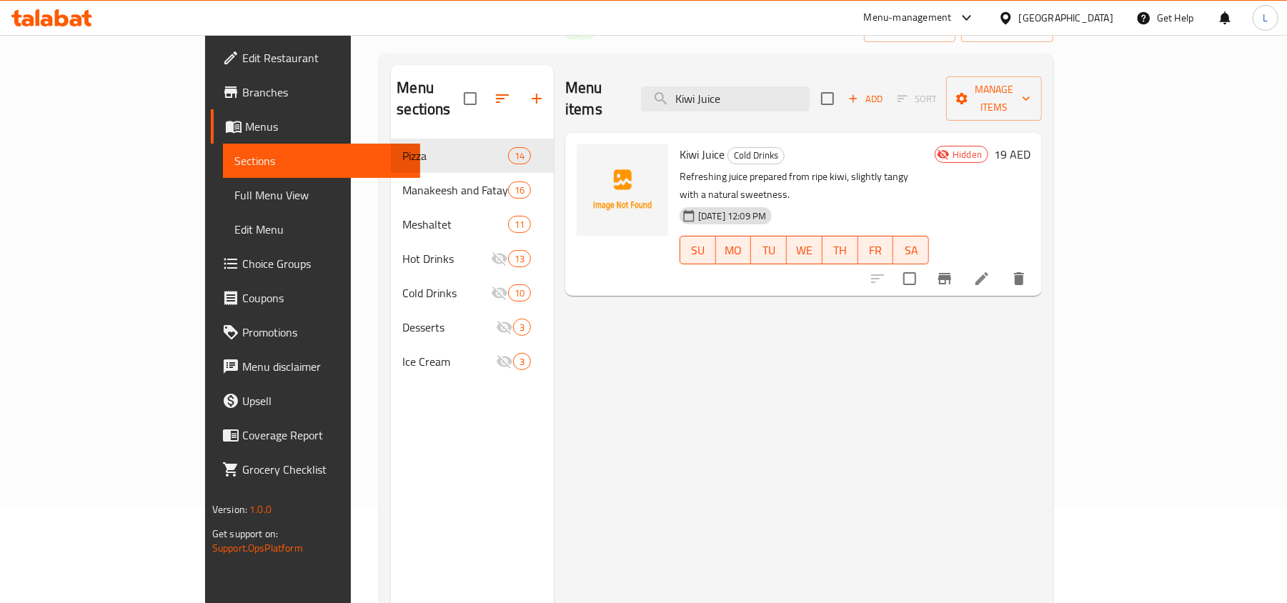
drag, startPoint x: 821, startPoint y: 92, endPoint x: 540, endPoint y: 127, distance: 283.0
click at [554, 127] on div "Menu items Kiwi Juice Add Sort Manage items Kiwi Juice Cold Drinks Refreshing j…" at bounding box center [798, 366] width 488 height 603
paste input "Milk Shak"
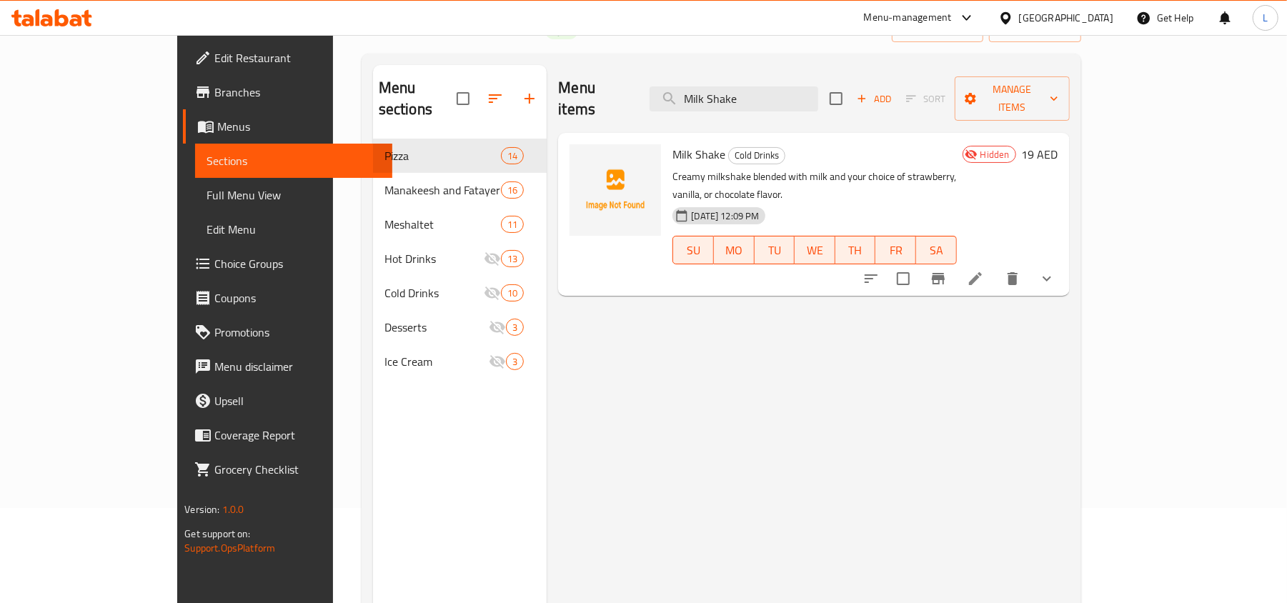
drag, startPoint x: 780, startPoint y: 89, endPoint x: 350, endPoint y: 129, distance: 432.1
click at [373, 129] on div "Menu sections Pizza 14 Manakeesh and Fatayer 16 Meshaltet 11 Hot Drinks 13 Cold…" at bounding box center [721, 366] width 697 height 603
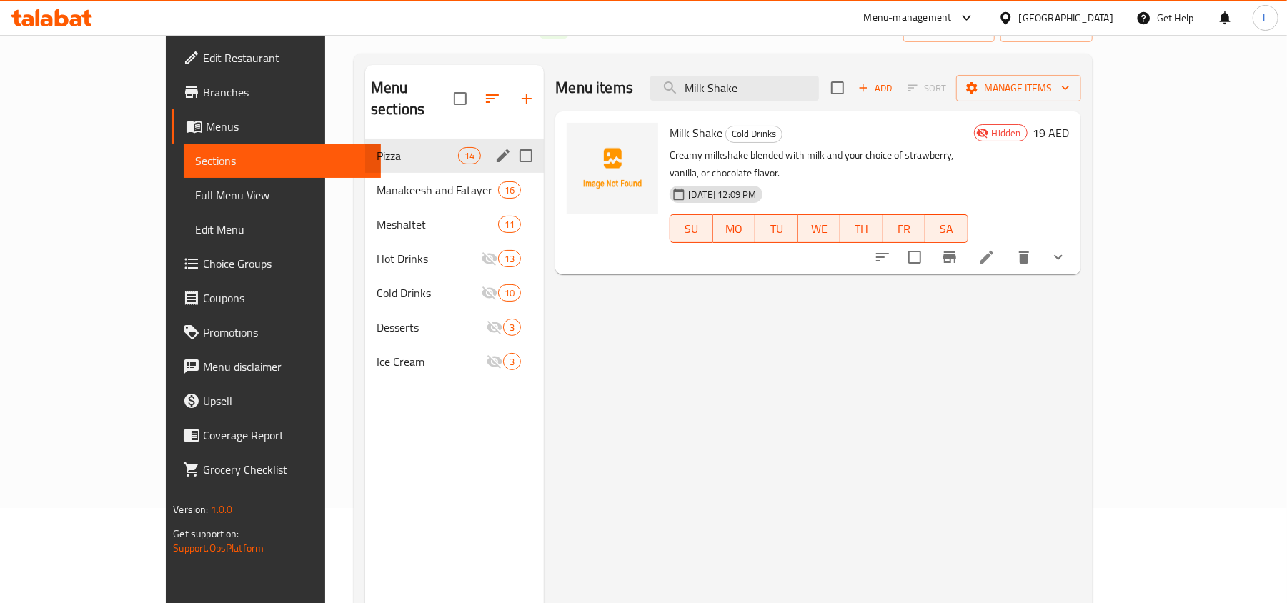
paste input "search"
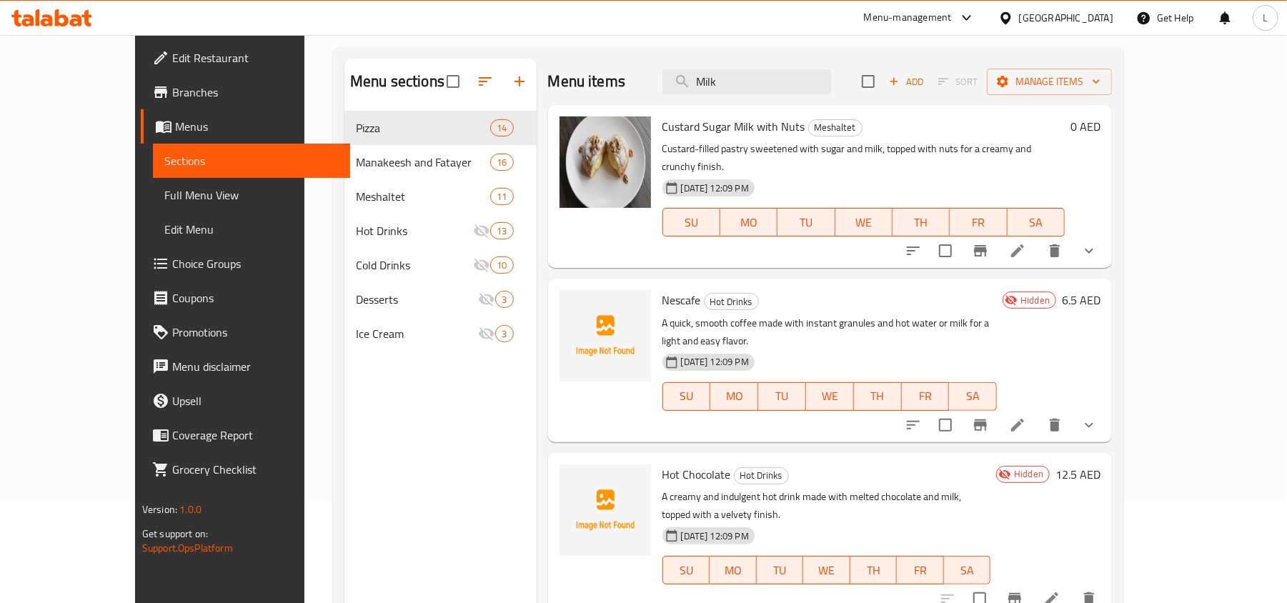
scroll to position [0, 0]
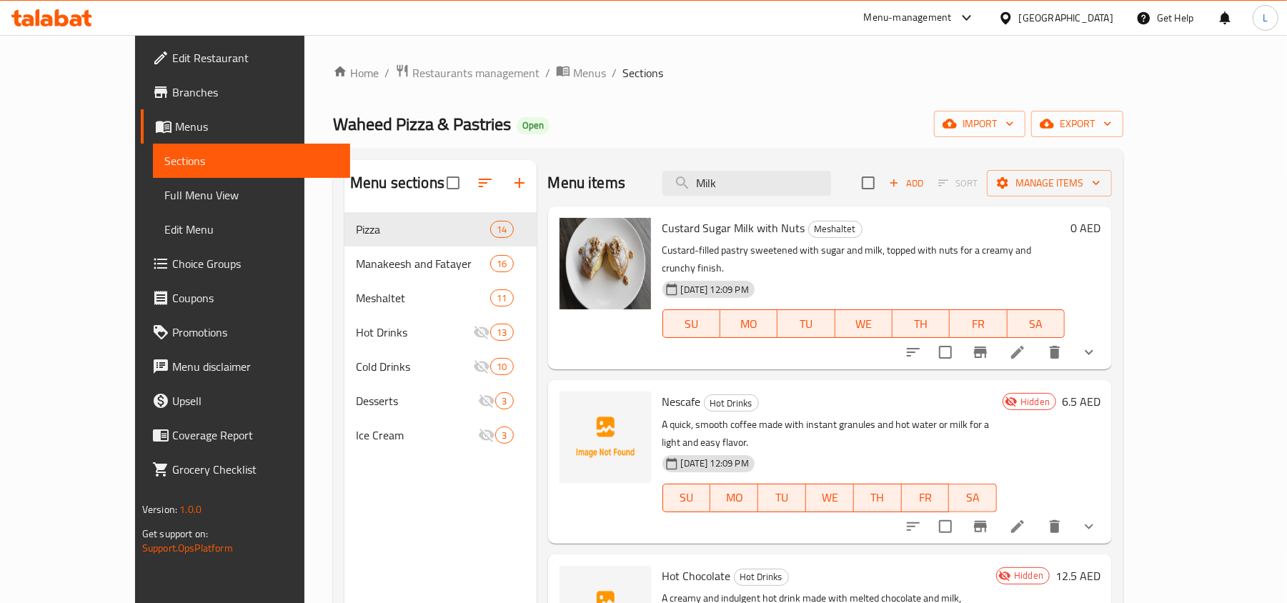
drag, startPoint x: 775, startPoint y: 183, endPoint x: 575, endPoint y: 197, distance: 199.9
click at [580, 197] on div "Menu items Milk Add Sort Manage items" at bounding box center [830, 183] width 565 height 46
paste input "Avocado Banana with Honey"
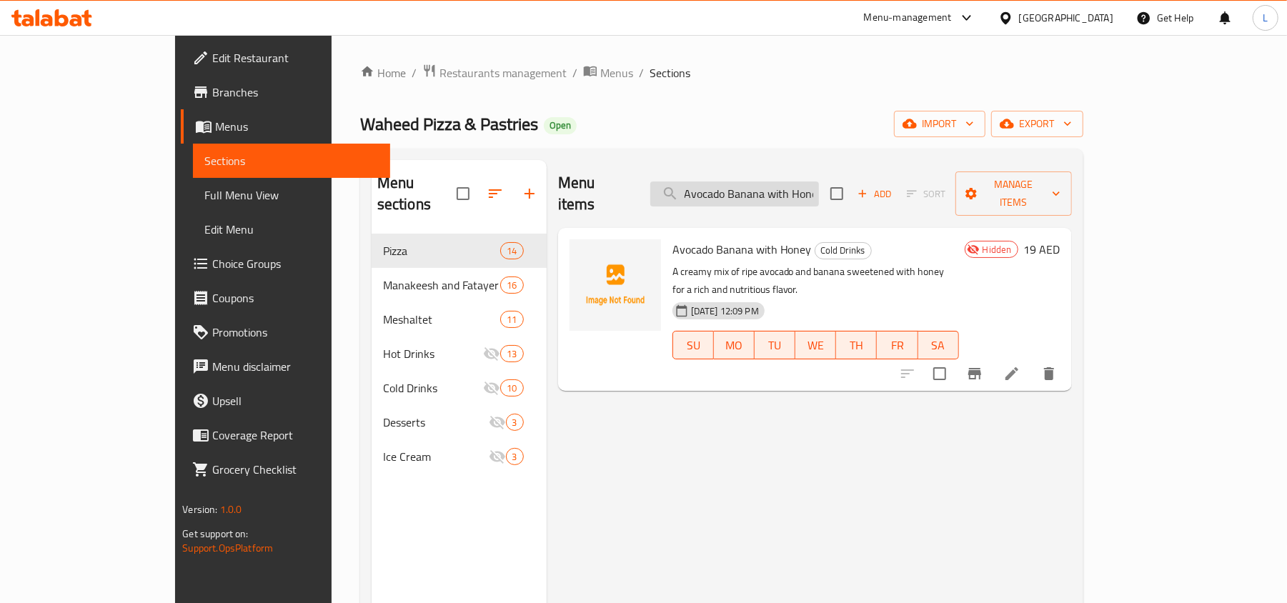
click at [799, 182] on input "Avocado Banana with Honey" at bounding box center [734, 194] width 169 height 25
paste input "Mix Fruit Juice Coctail"
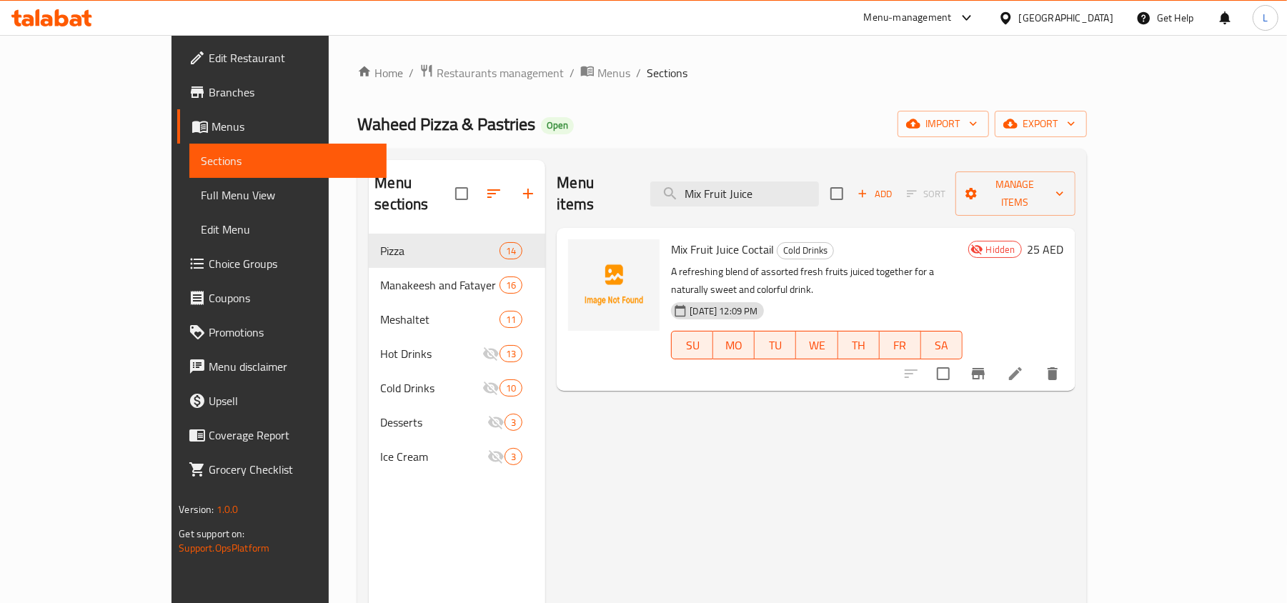
drag, startPoint x: 830, startPoint y: 180, endPoint x: 401, endPoint y: 226, distance: 431.3
click at [545, 210] on div "Menu items Mix Fruit Juice Add Sort Manage items Mix Fruit Juice Coctail Cold D…" at bounding box center [810, 461] width 530 height 603
paste input "Lemon with Mint"
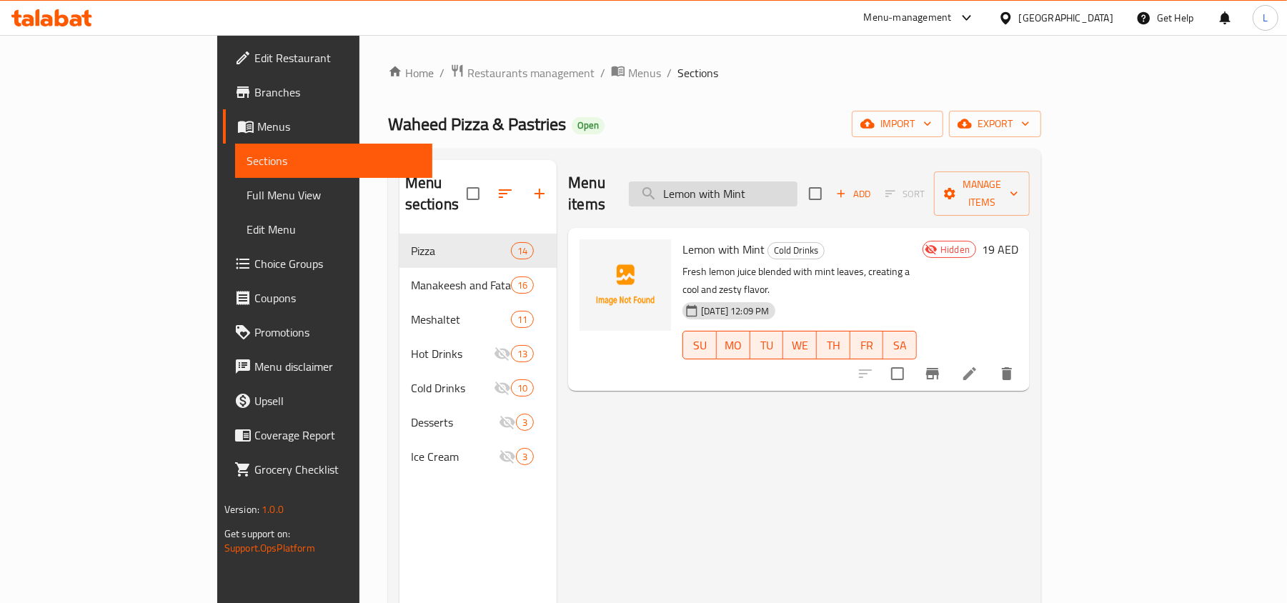
click at [798, 182] on input "Lemon with Mint" at bounding box center [713, 194] width 169 height 25
paste input "Kiwi"
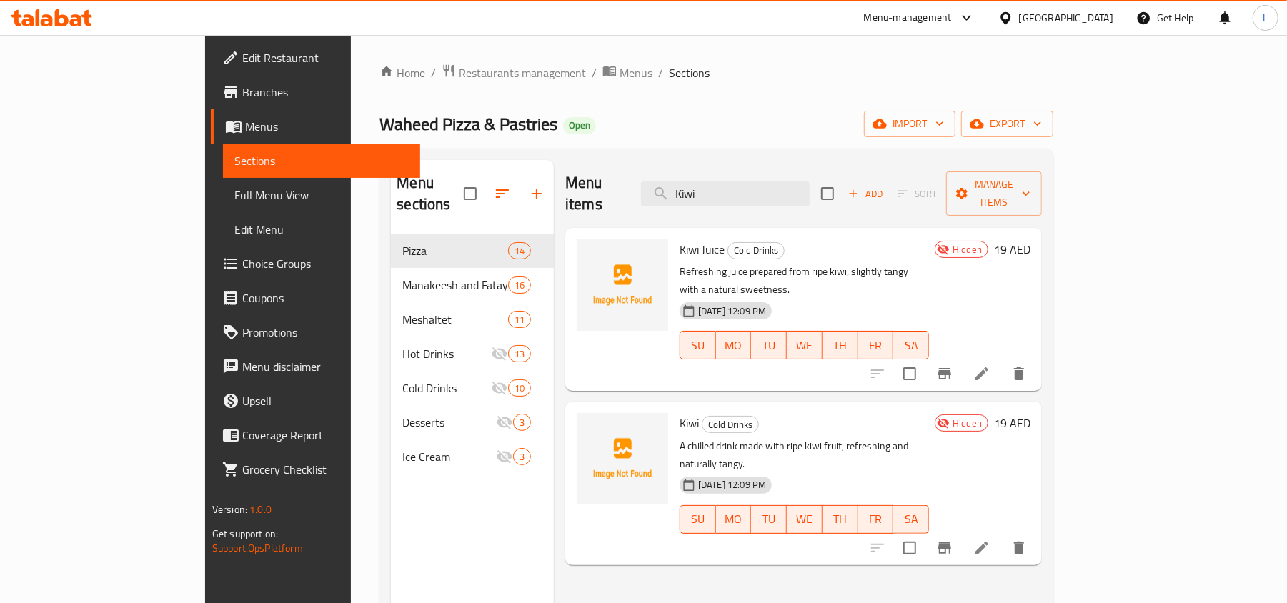
click at [650, 180] on div "Menu items Kiwi Add Sort Manage items" at bounding box center [803, 194] width 477 height 68
paste input "Softdrinks"
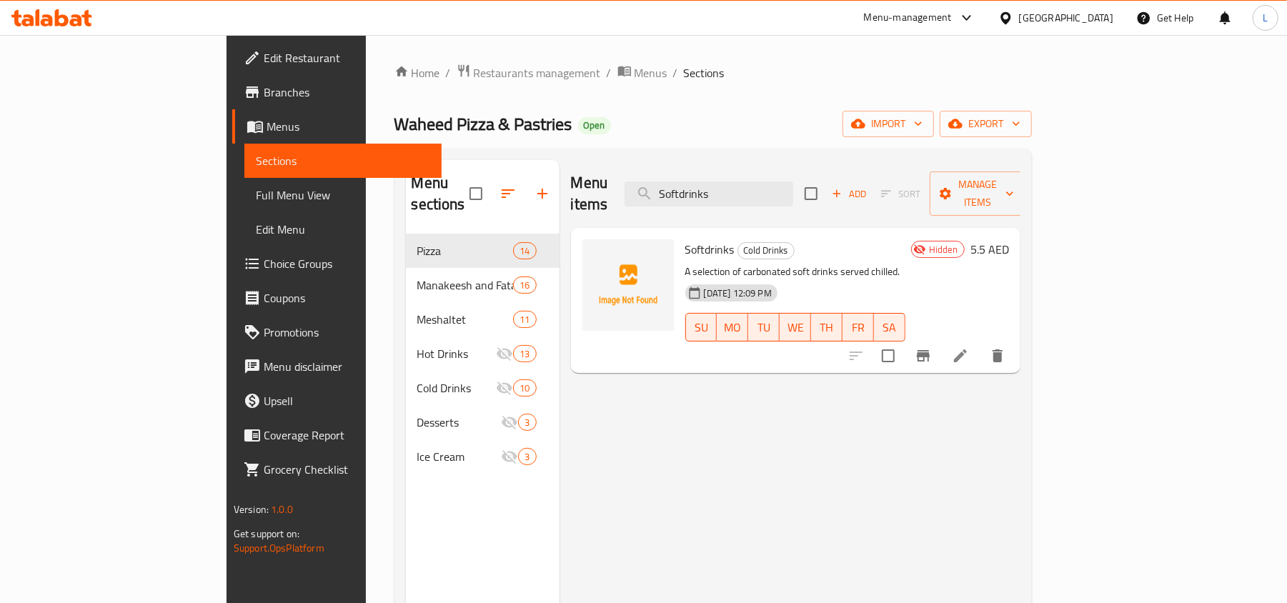
drag, startPoint x: 767, startPoint y: 186, endPoint x: 909, endPoint y: 169, distance: 143.2
click at [909, 169] on div "Menu items Softdrinks Add Sort Manage items" at bounding box center [796, 194] width 450 height 68
click at [793, 184] on input "Softdrinks" at bounding box center [709, 194] width 169 height 25
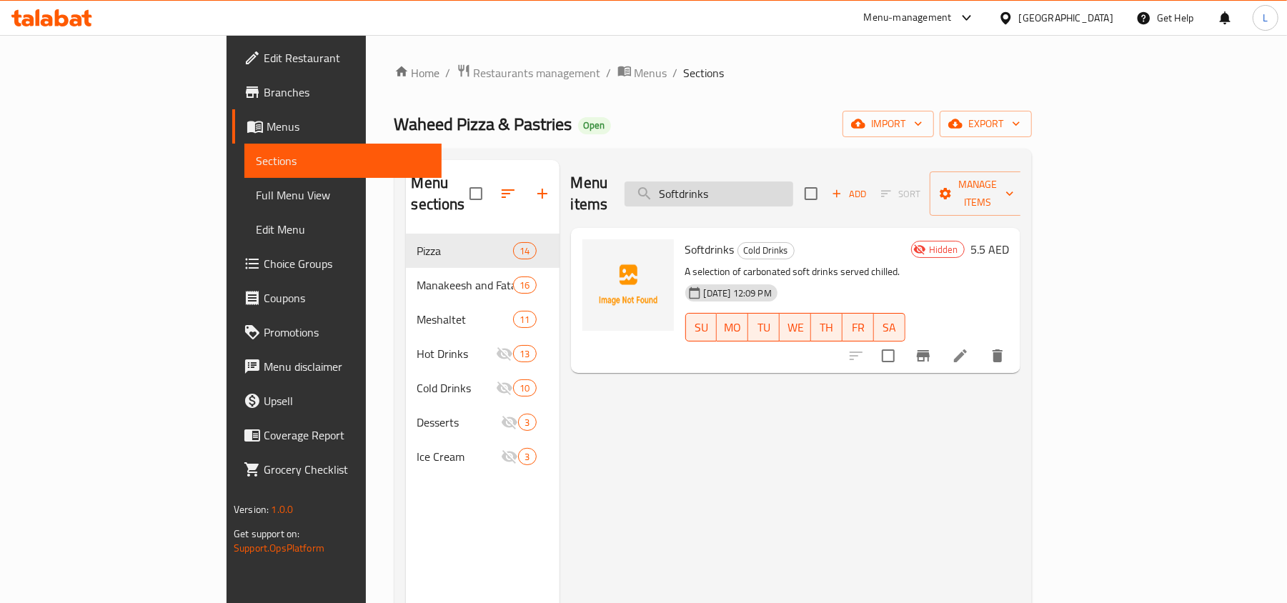
paste input "mall"
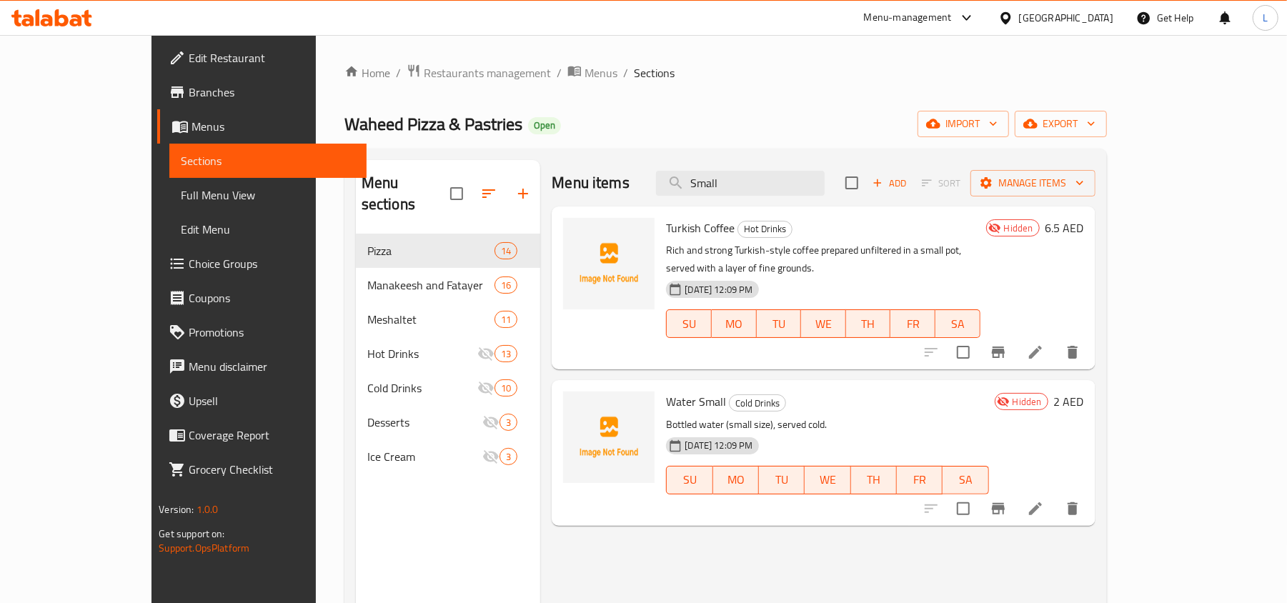
drag, startPoint x: 822, startPoint y: 172, endPoint x: 587, endPoint y: 209, distance: 238.1
click at [589, 209] on div "Menu items Small Add Sort Manage items Turkish Coffee Hot Drinks Rich and stron…" at bounding box center [817, 461] width 555 height 603
paste input "Waffle"
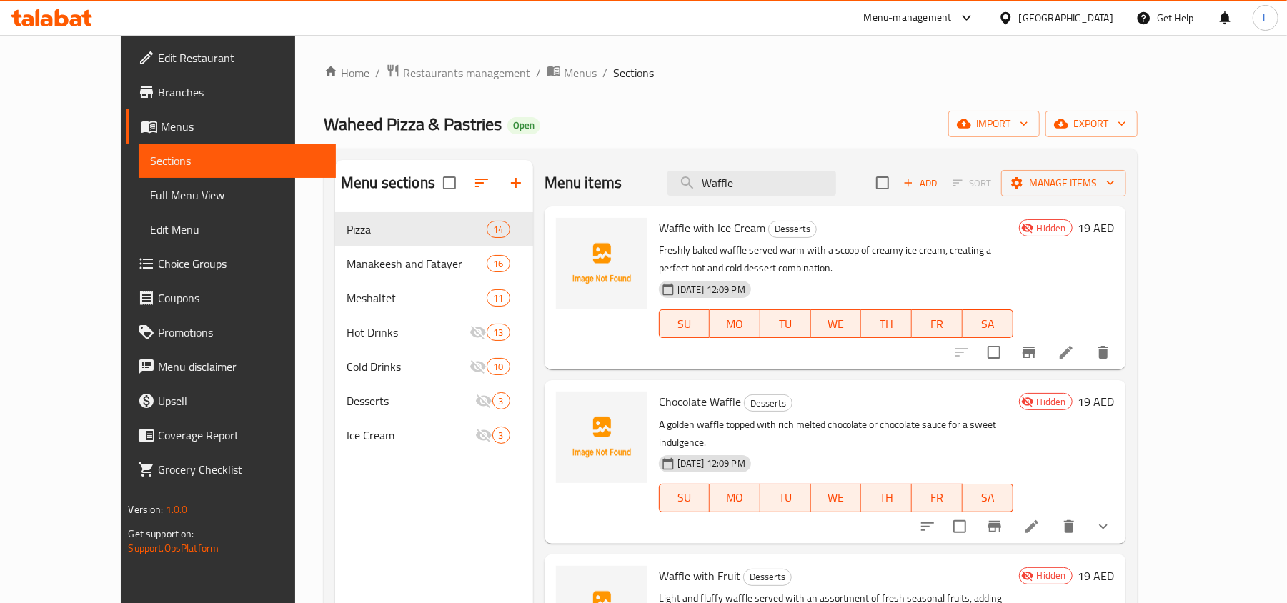
drag, startPoint x: 818, startPoint y: 186, endPoint x: 590, endPoint y: 209, distance: 228.4
click at [592, 209] on div "Menu items Waffle Add Sort Manage items Waffle with Ice Cream Desserts Freshly …" at bounding box center [829, 461] width 593 height 603
paste input "Ice Cream"
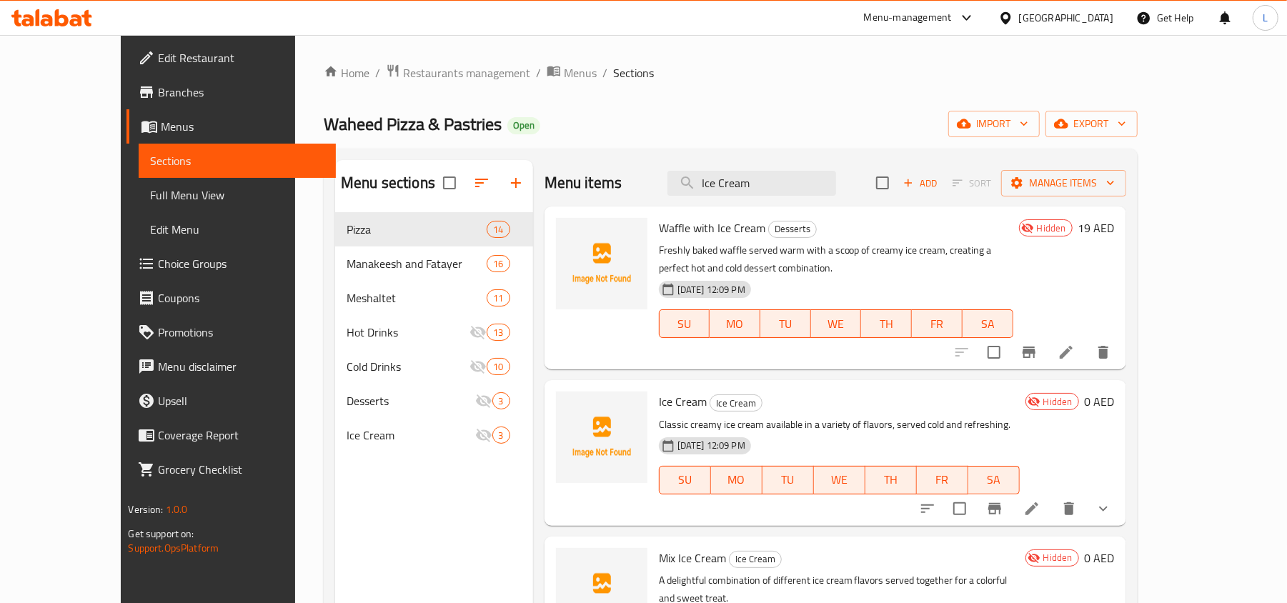
type input "Ice Cream"
click at [150, 192] on span "Full Menu View" at bounding box center [237, 195] width 174 height 17
